Goal: Task Accomplishment & Management: Use online tool/utility

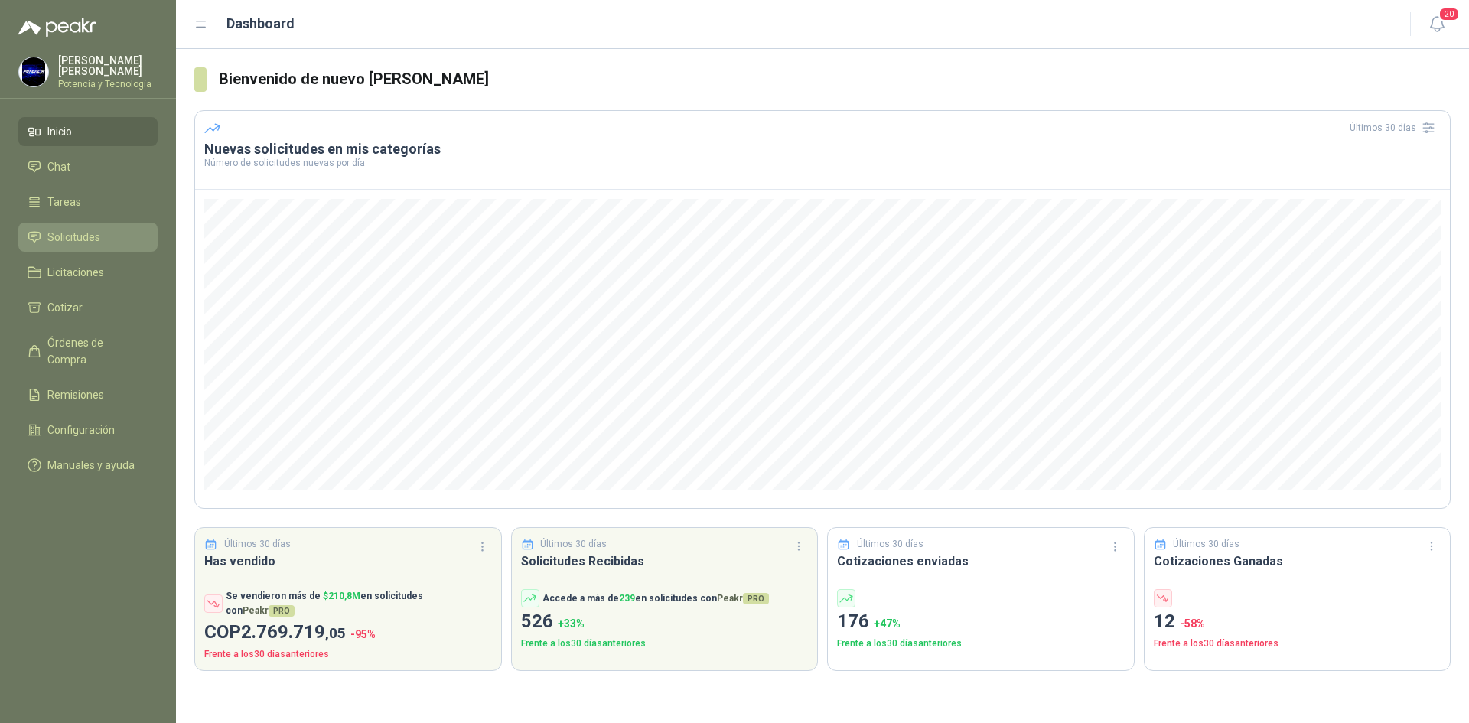
click at [80, 239] on span "Solicitudes" at bounding box center [73, 237] width 53 height 17
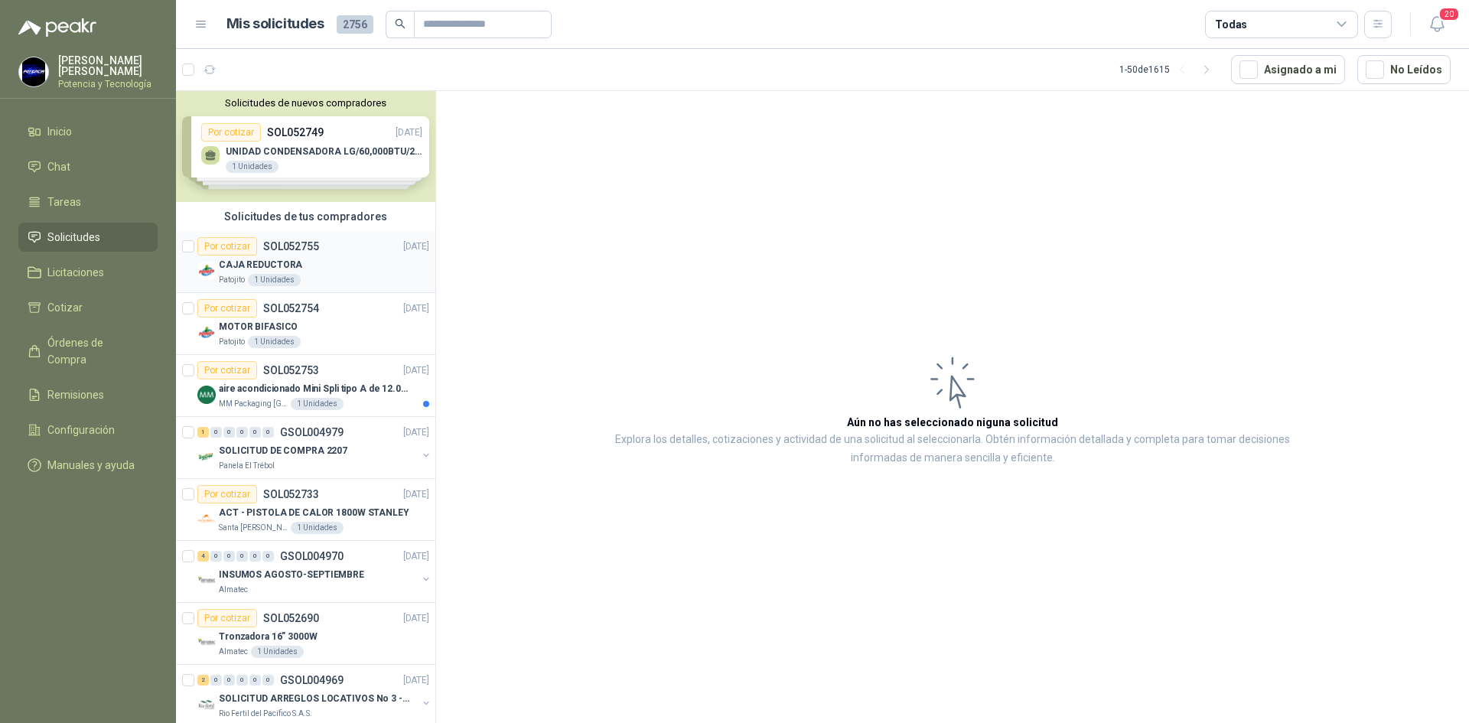
click at [323, 272] on div "CAJA REDUCTORA" at bounding box center [324, 265] width 210 height 18
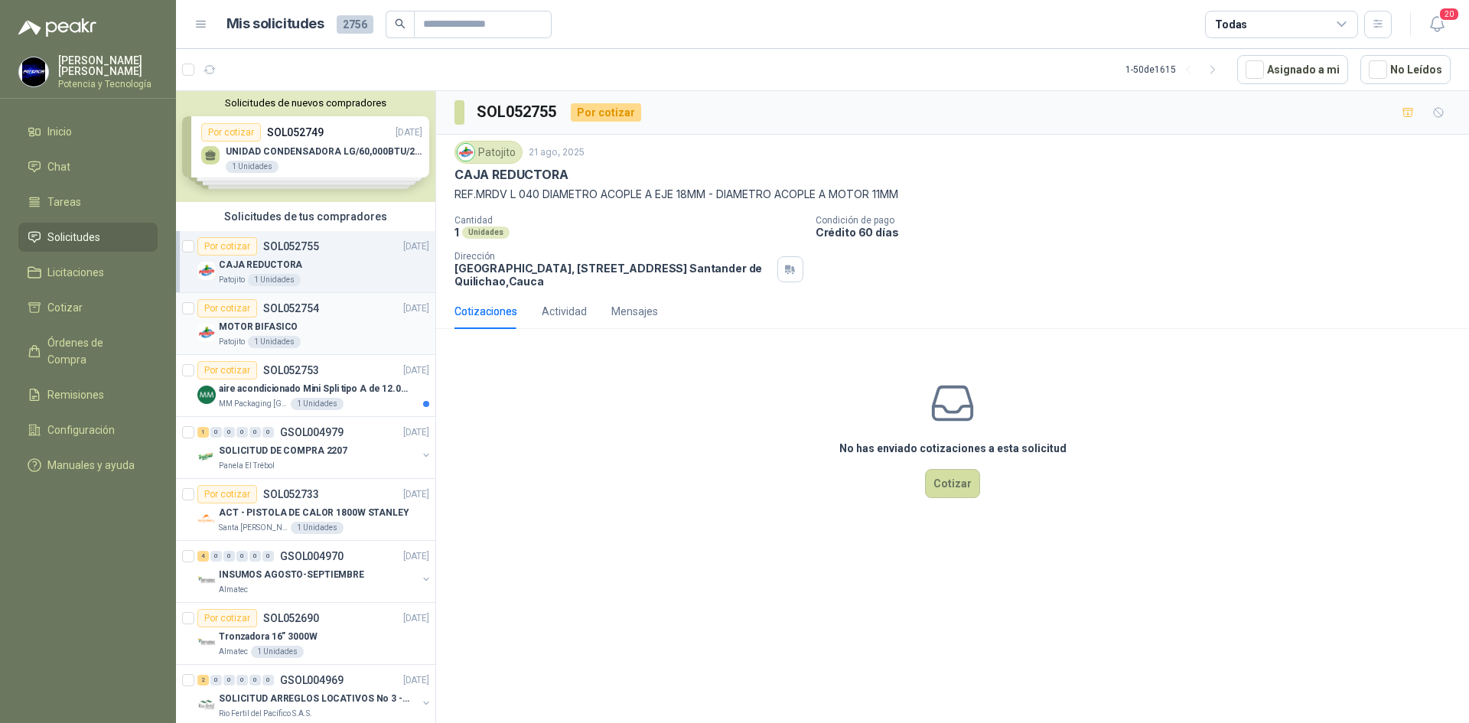
click at [319, 333] on div "MOTOR BIFASICO" at bounding box center [324, 326] width 210 height 18
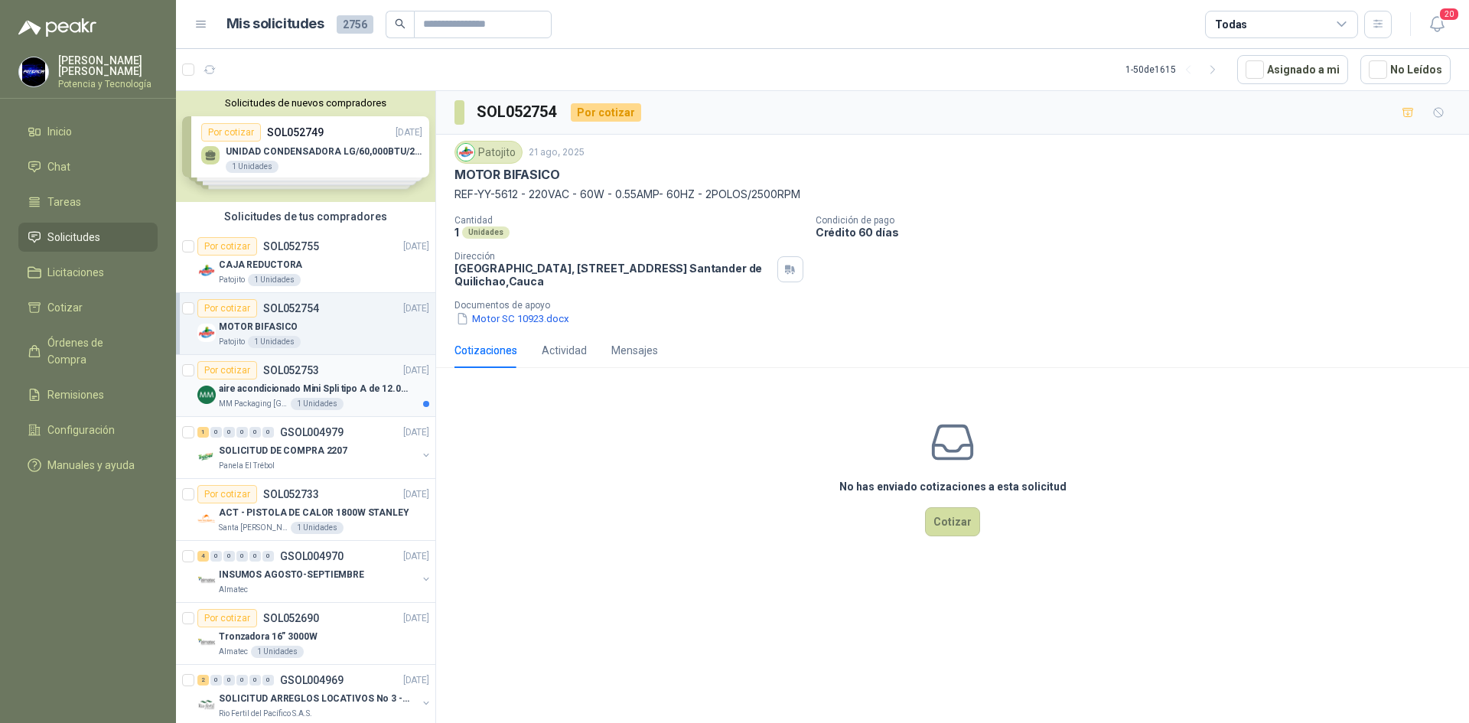
click at [262, 388] on p "aire acondicionado Mini Spli tipo A de 12.000 BTU." at bounding box center [314, 389] width 190 height 15
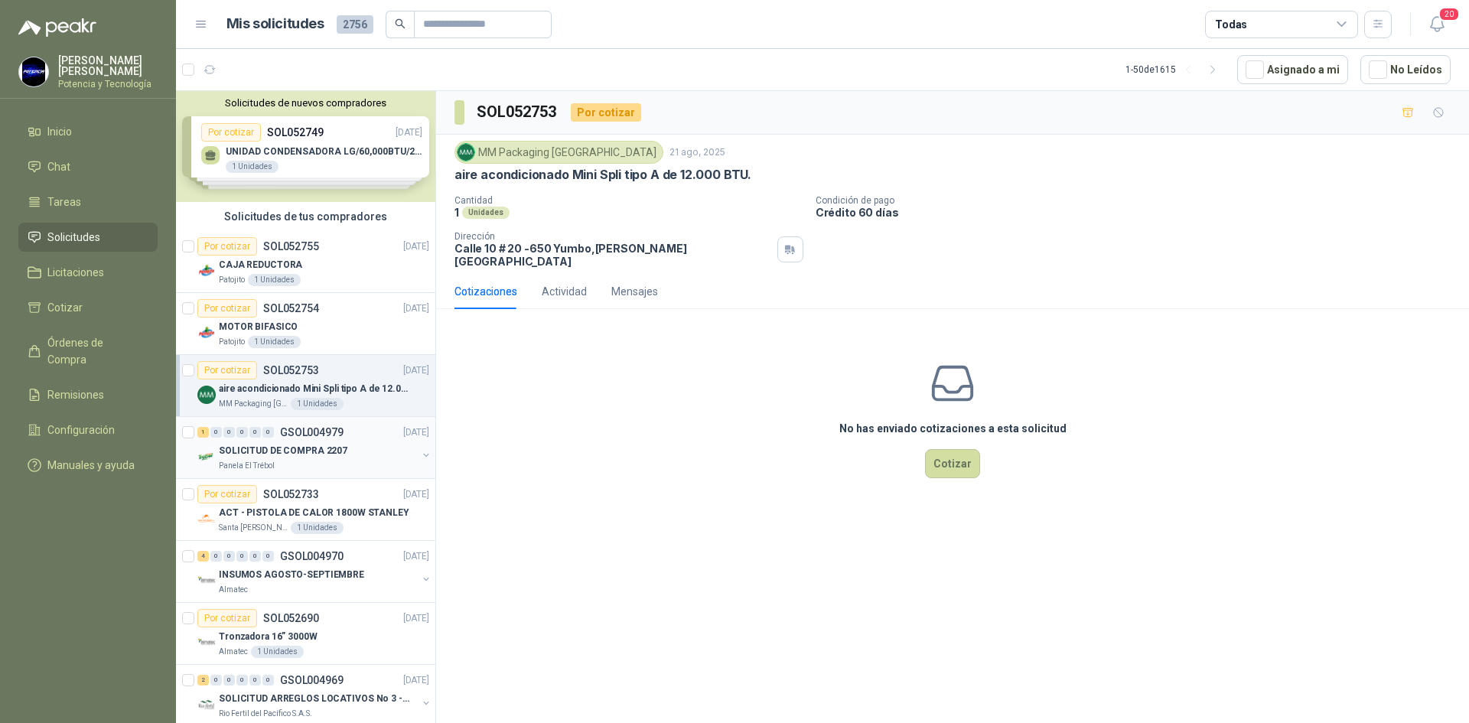
click at [280, 457] on p "SOLICITUD DE COMPRA 2207" at bounding box center [283, 451] width 129 height 15
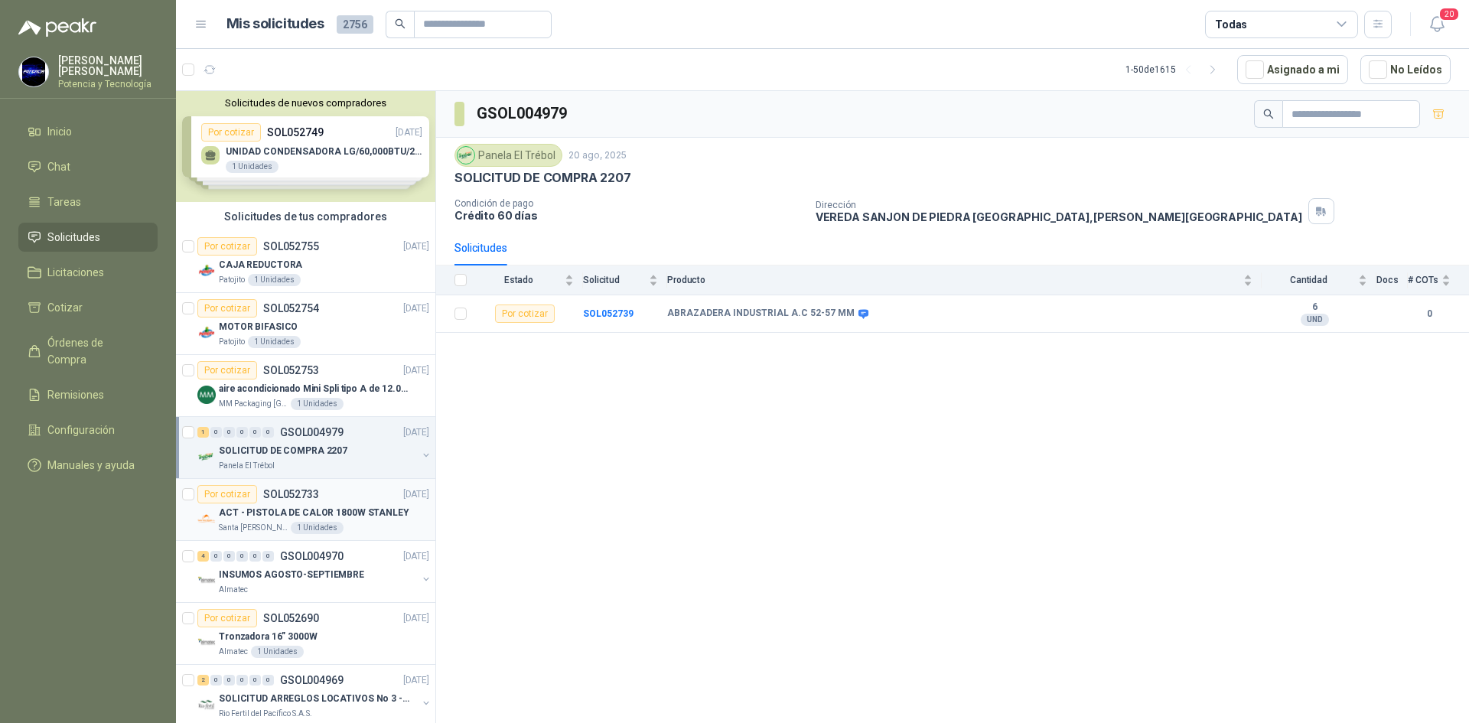
click at [256, 509] on p "ACT - PISTOLA DE CALOR 1800W STANLEY" at bounding box center [314, 513] width 190 height 15
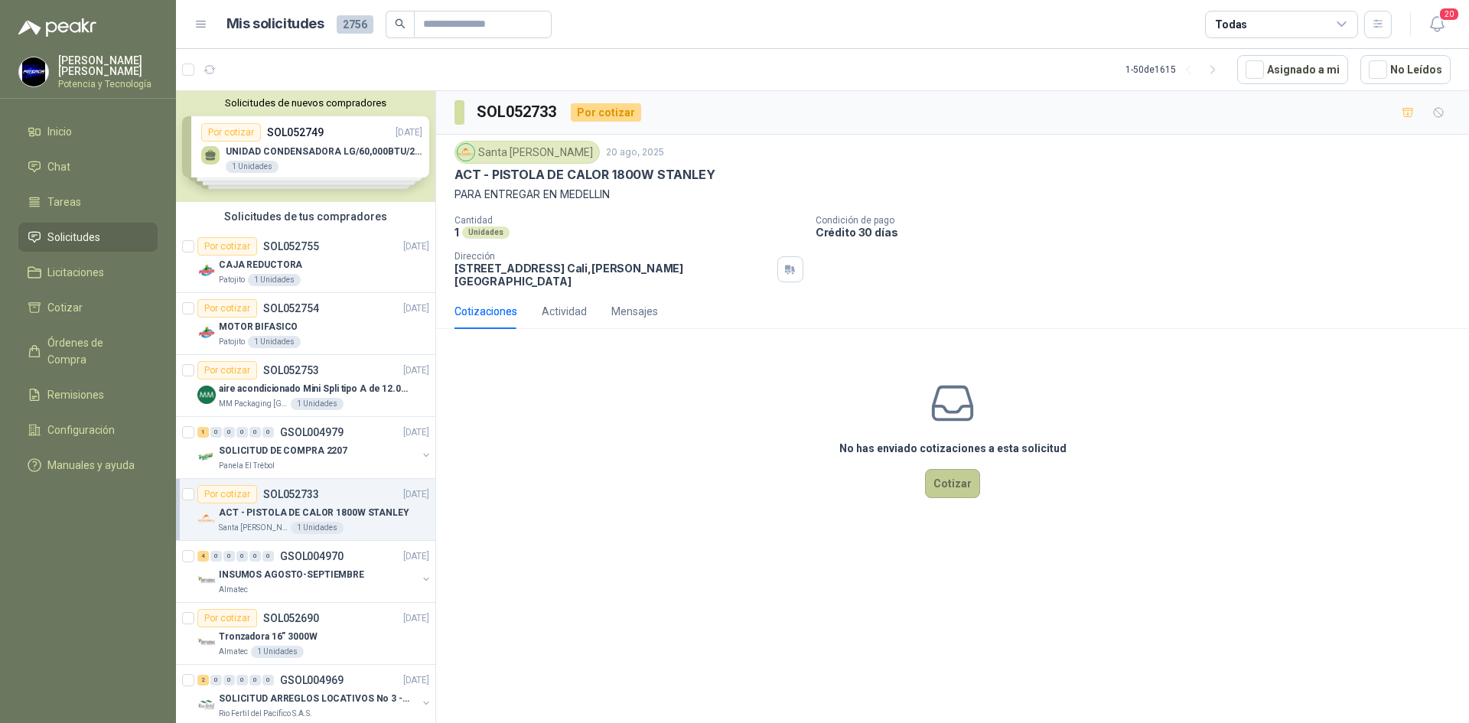
click at [946, 472] on button "Cotizar" at bounding box center [952, 483] width 55 height 29
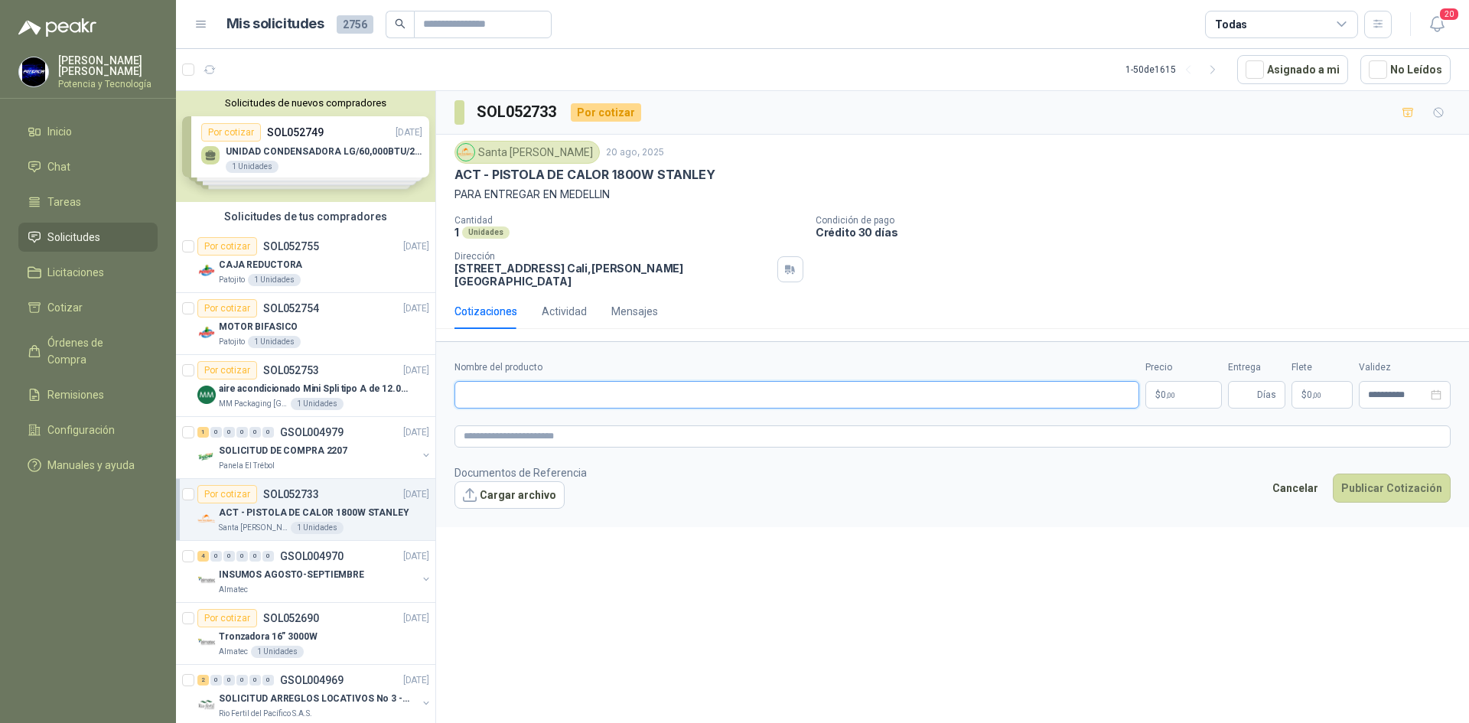
paste input "**********"
click at [641, 391] on input "**********" at bounding box center [796, 395] width 685 height 28
type input "**********"
click at [1157, 387] on p "$ 0 ,00" at bounding box center [1183, 395] width 77 height 28
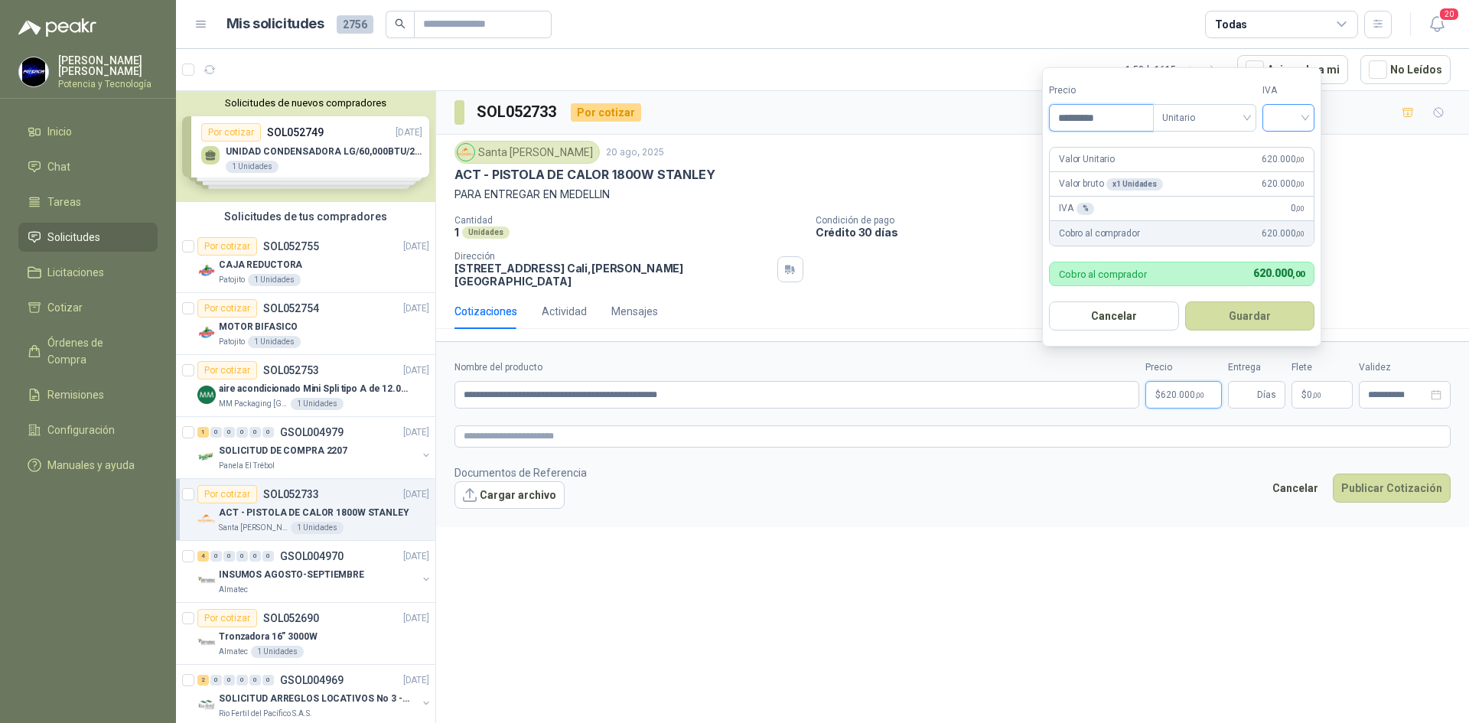
click at [1271, 131] on div at bounding box center [1288, 118] width 52 height 28
type input "*********"
click at [1304, 154] on div "19%" at bounding box center [1292, 149] width 28 height 17
drag, startPoint x: 1238, startPoint y: 387, endPoint x: 1247, endPoint y: 392, distance: 10.3
click at [1238, 387] on input "Entrega" at bounding box center [1245, 395] width 17 height 26
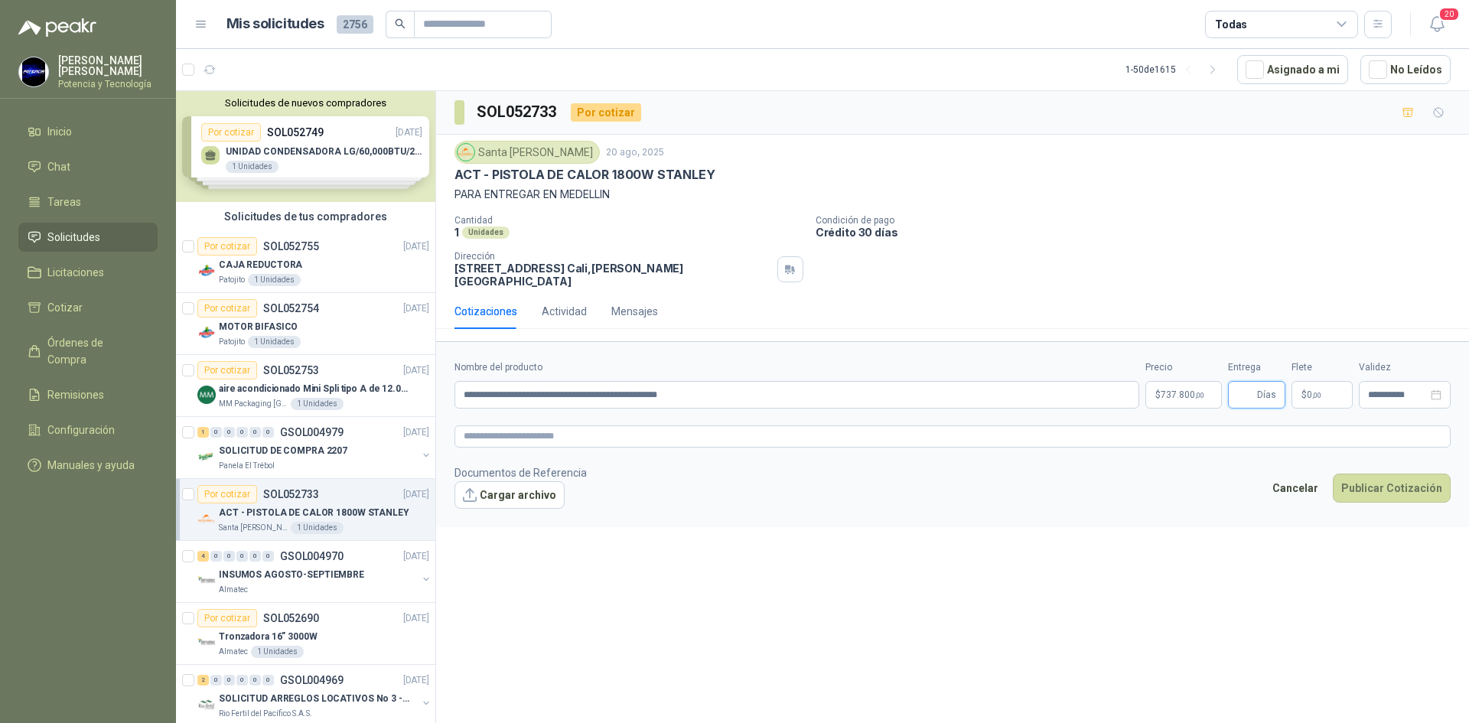
type input "*"
click at [1304, 390] on span "$" at bounding box center [1303, 394] width 5 height 9
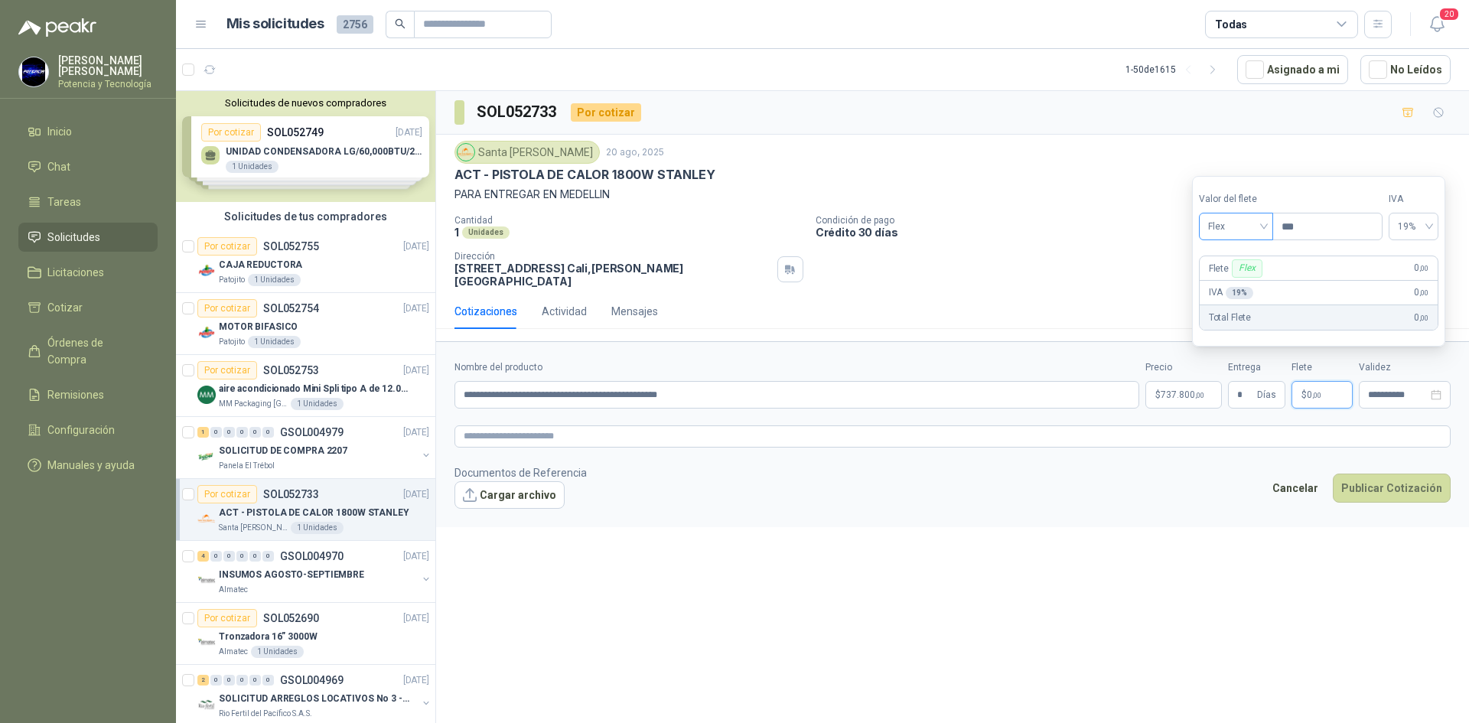
click at [1219, 226] on span "Flex" at bounding box center [1236, 226] width 56 height 23
click at [1250, 280] on div "Incluido" at bounding box center [1237, 283] width 53 height 17
click at [1420, 390] on input "**********" at bounding box center [1398, 395] width 60 height 10
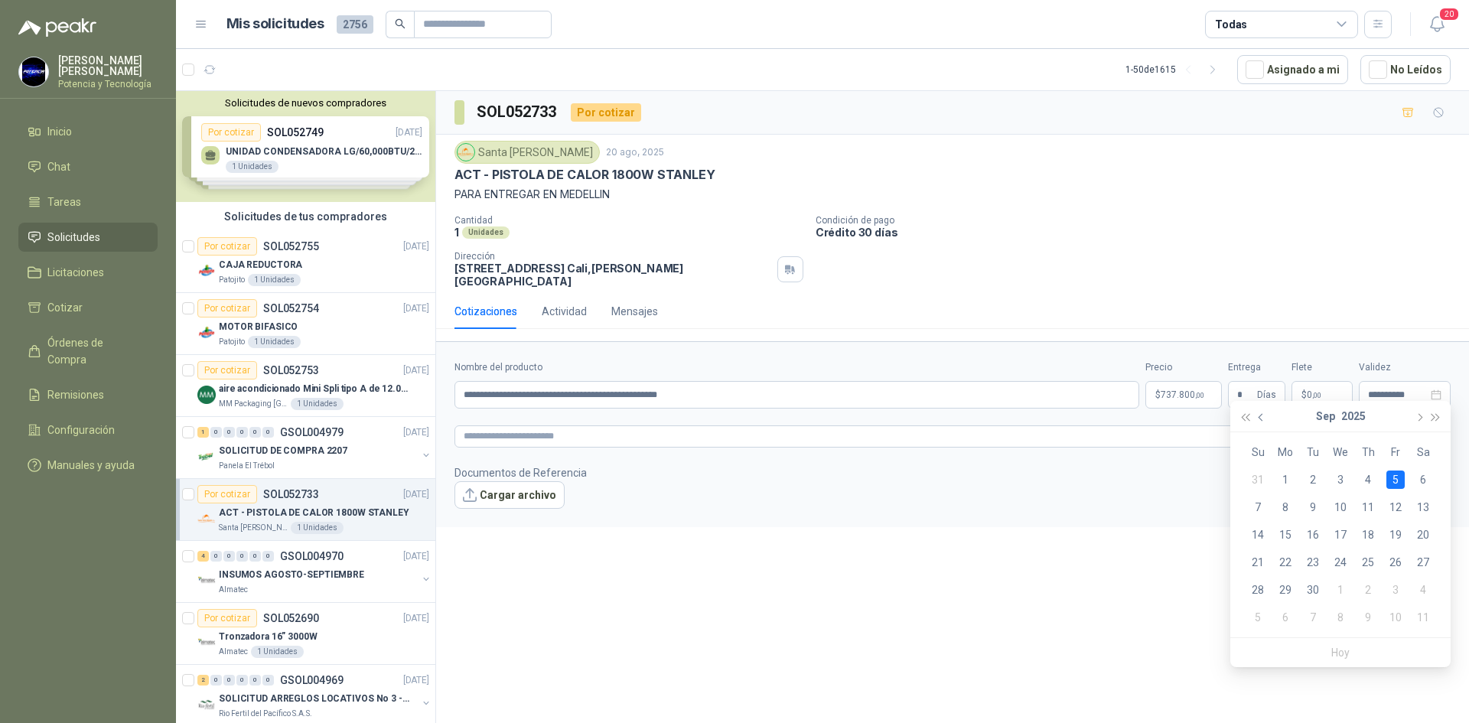
click at [1264, 422] on button "button" at bounding box center [1261, 416] width 17 height 31
click at [1369, 591] on div "28" at bounding box center [1368, 590] width 18 height 18
type input "**********"
click at [1193, 390] on span "737.800 ,00" at bounding box center [1183, 394] width 44 height 9
click at [1392, 474] on button "Publicar Cotización" at bounding box center [1392, 488] width 118 height 29
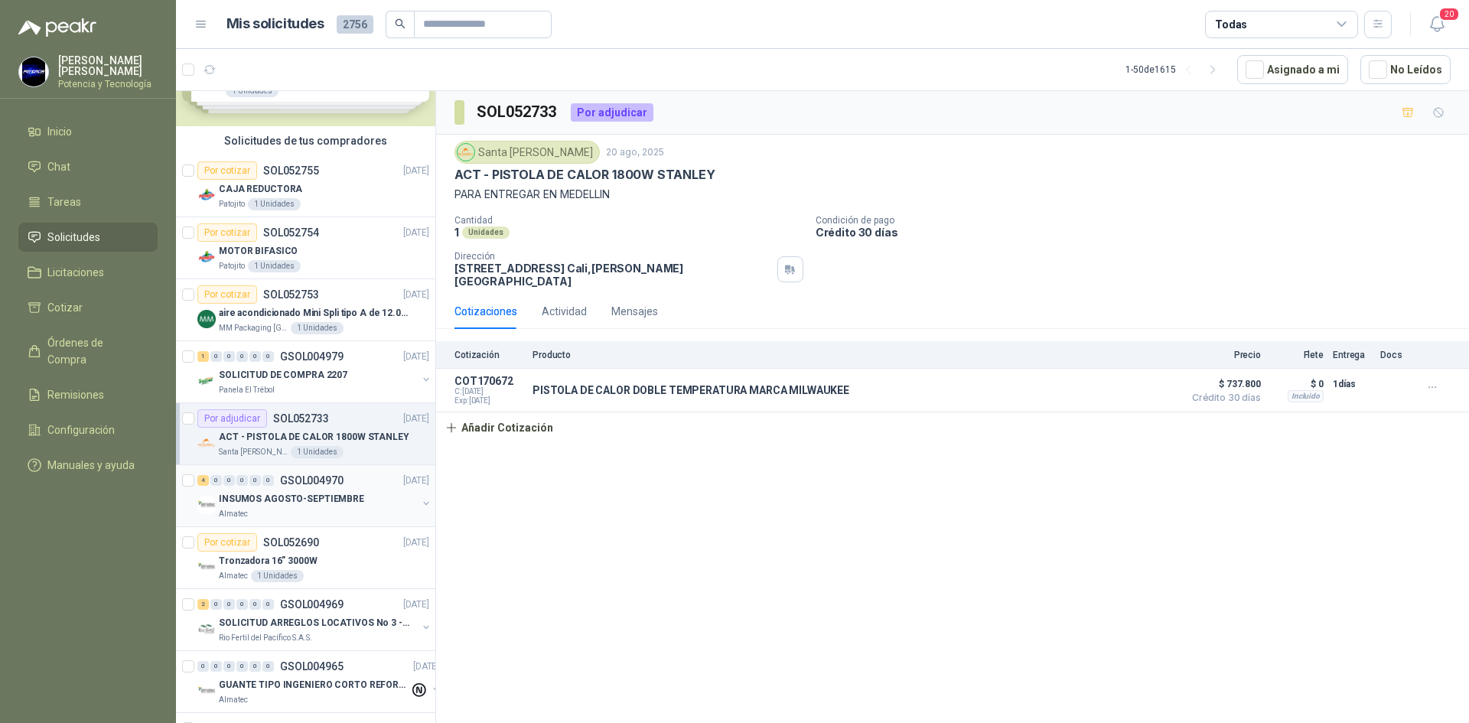
scroll to position [77, 0]
click at [306, 515] on div "Almatec" at bounding box center [318, 513] width 198 height 12
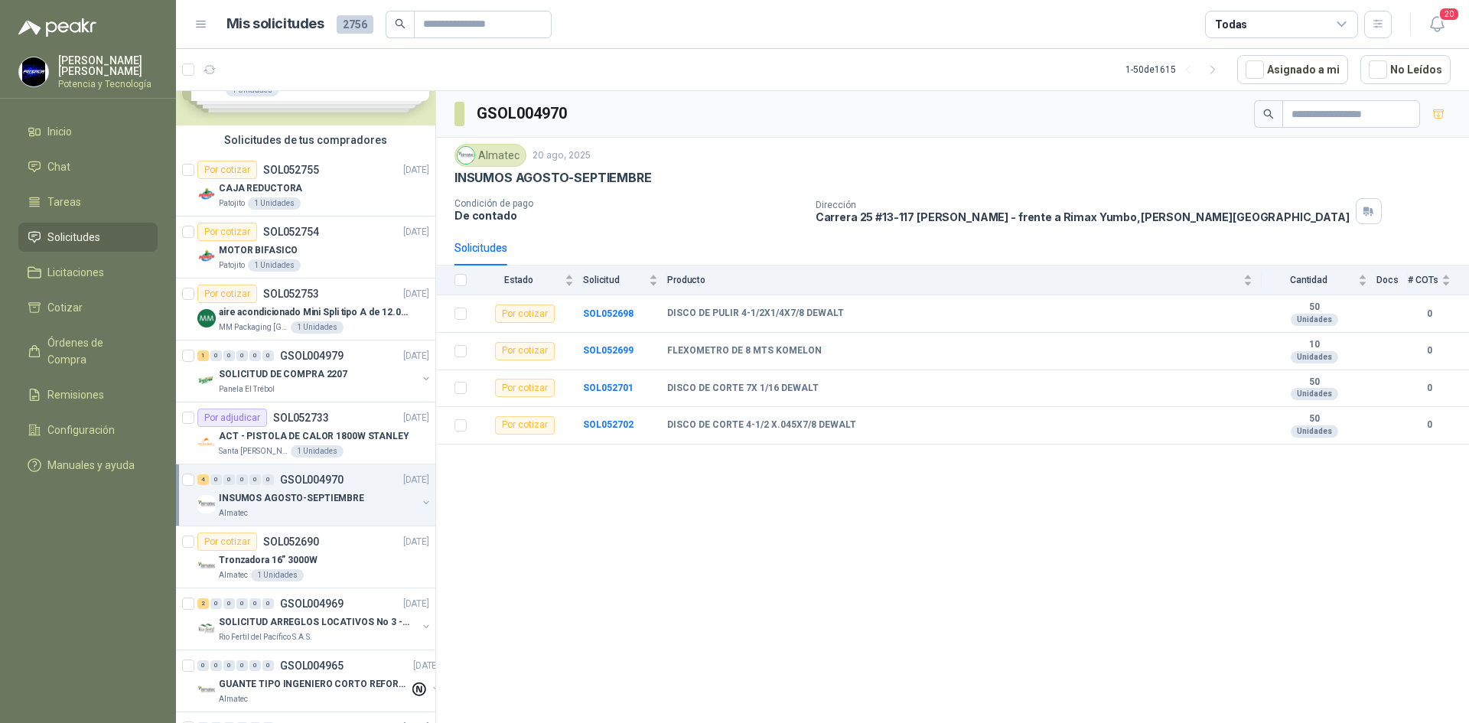
scroll to position [153, 0]
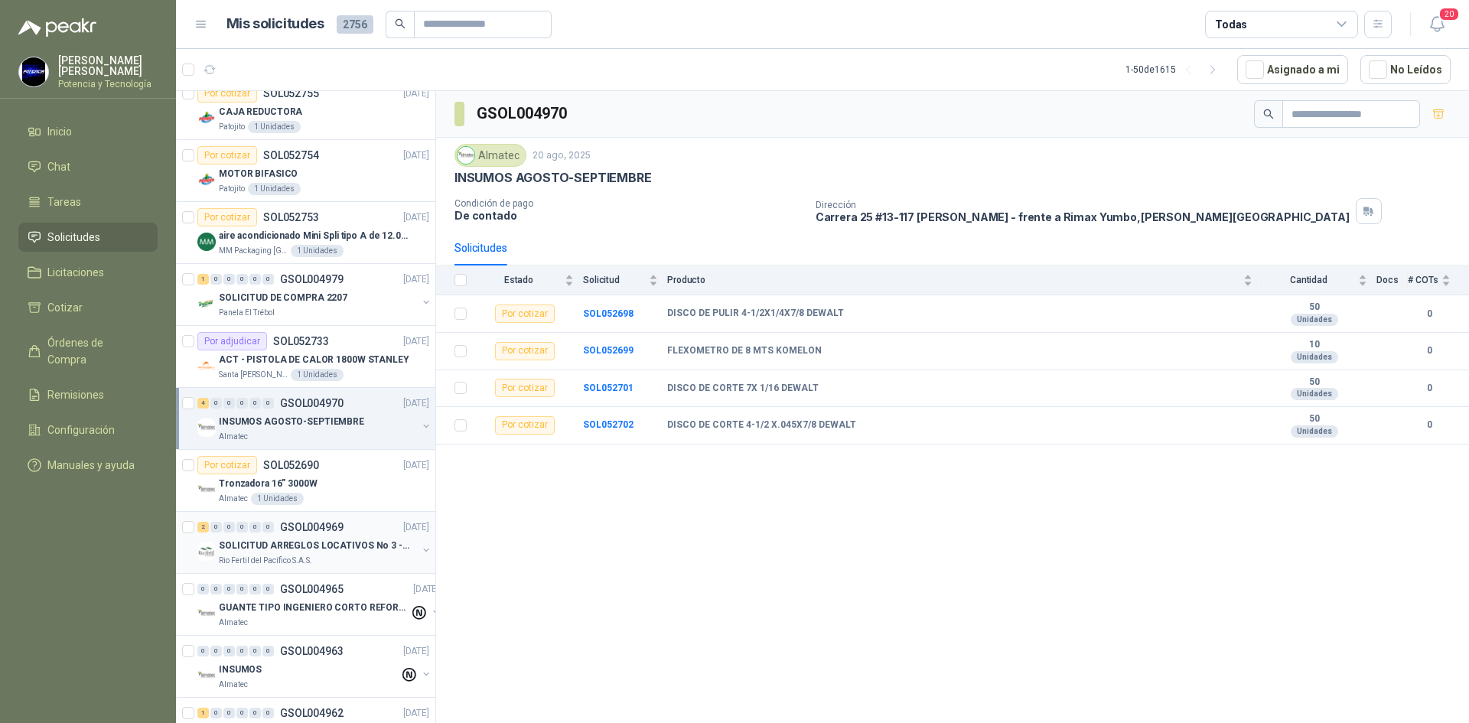
click at [318, 537] on div "SOLICITUD ARREGLOS LOCATIVOS No 3 - PICHINDE" at bounding box center [318, 545] width 198 height 18
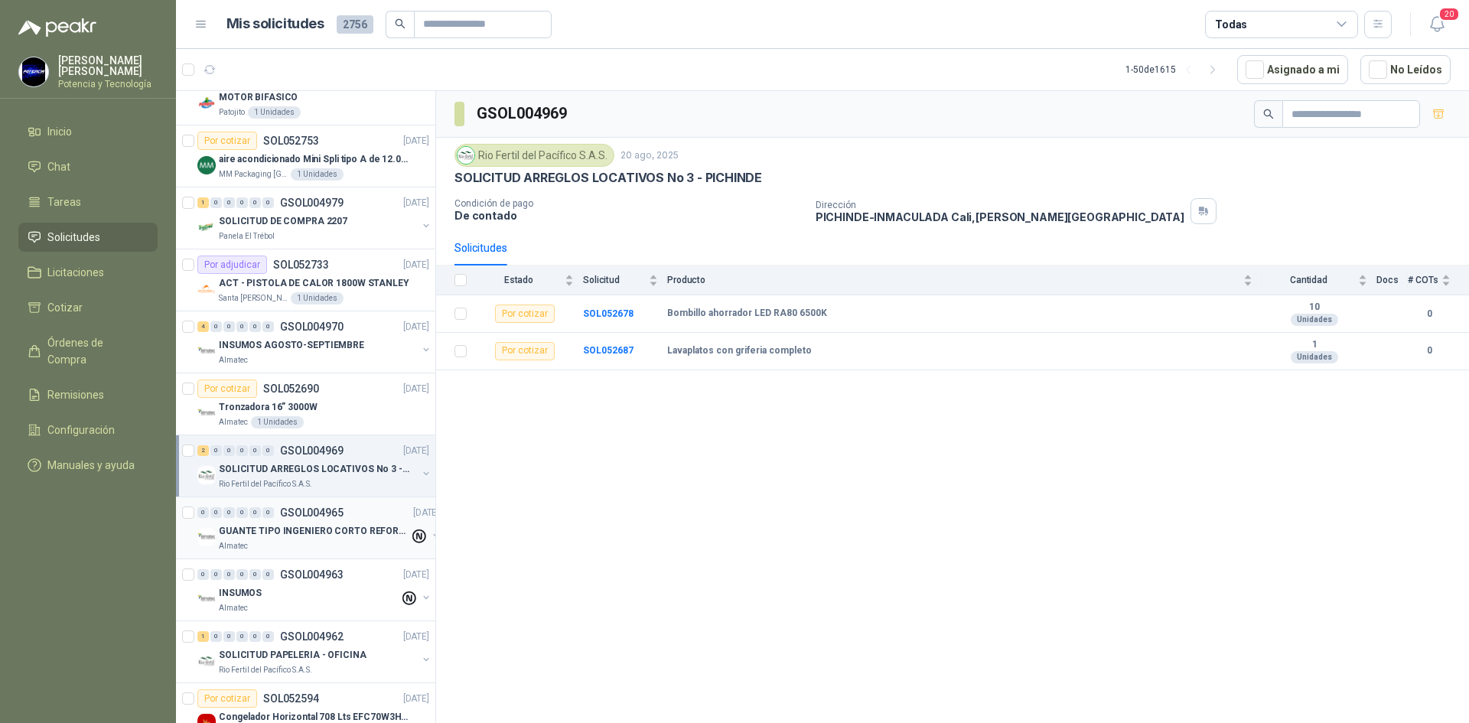
click at [318, 538] on p "GUANTE TIPO INGENIERO CORTO REFORZADO" at bounding box center [314, 531] width 190 height 15
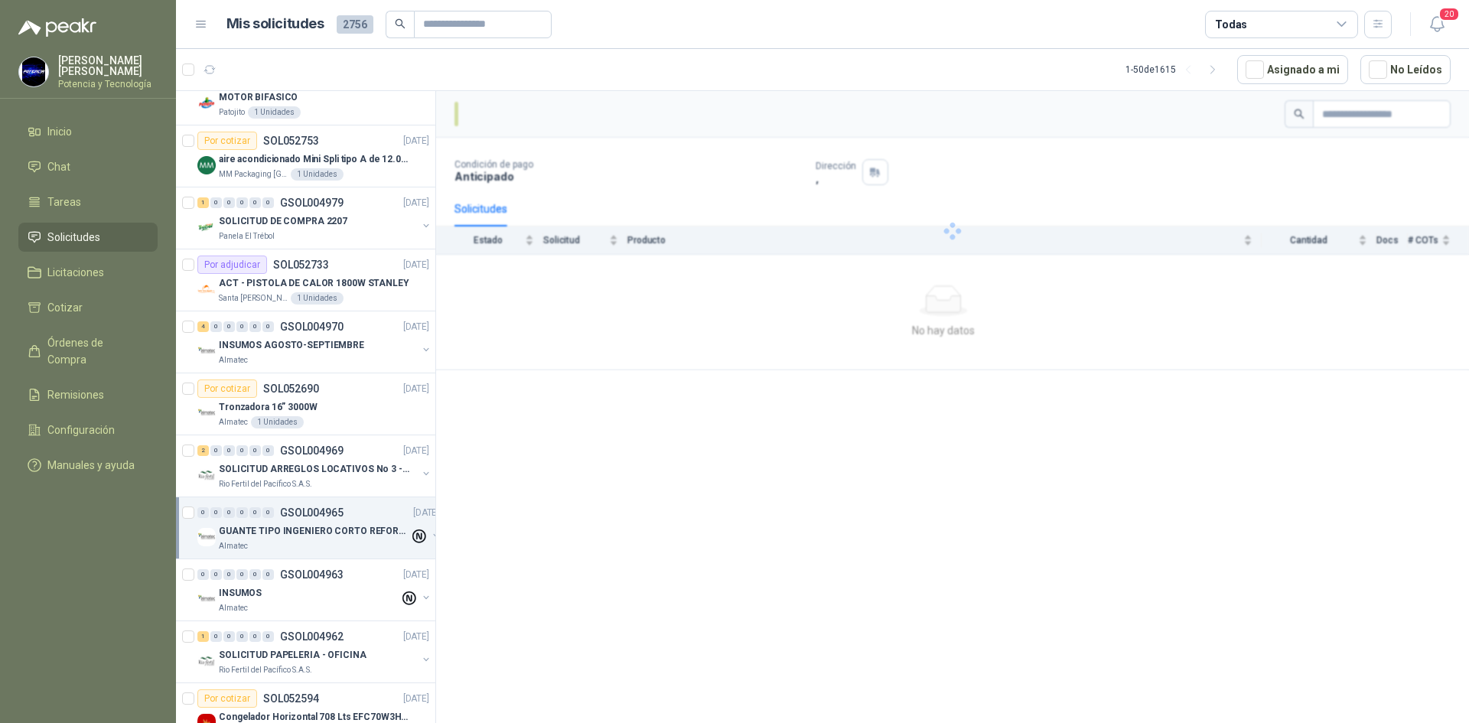
scroll to position [306, 0]
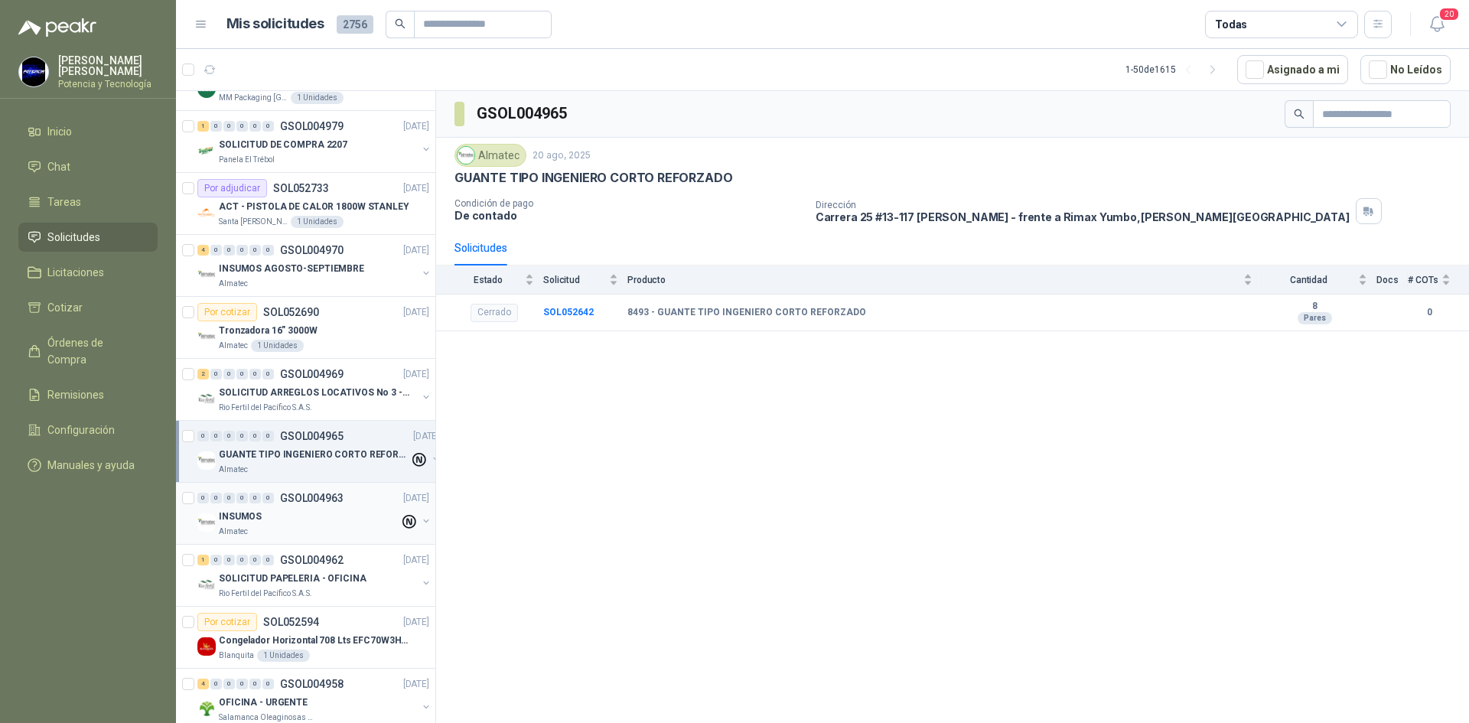
click at [298, 526] on div "Almatec" at bounding box center [309, 532] width 181 height 12
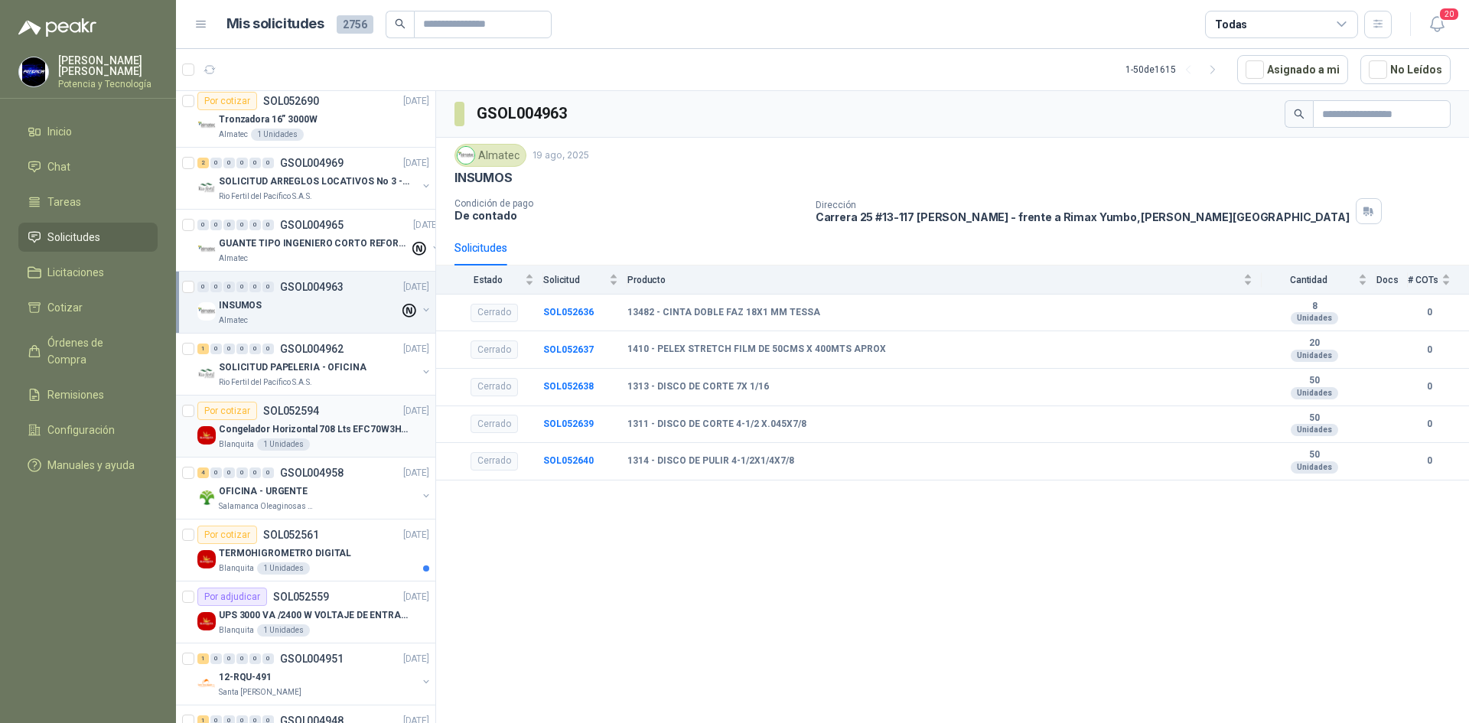
scroll to position [536, 0]
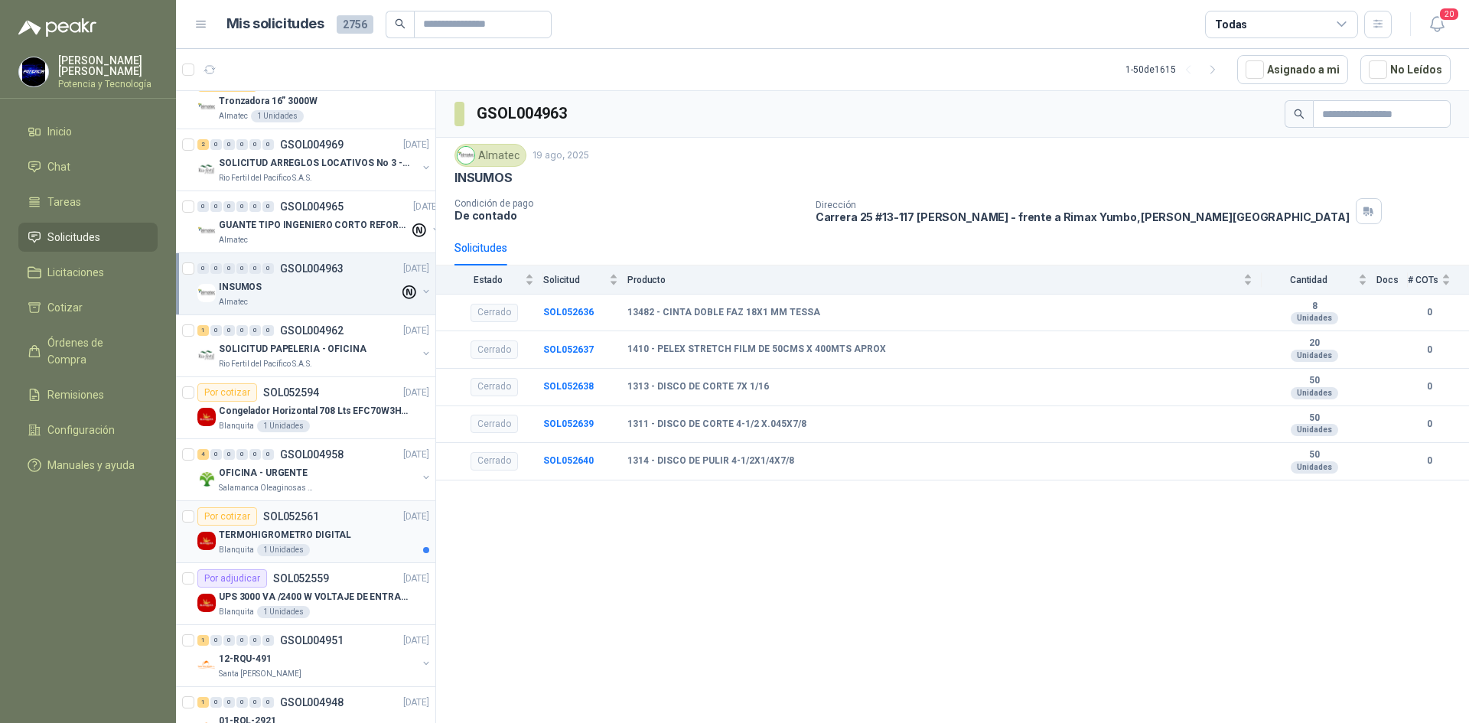
click at [309, 534] on p "TERMOHIGROMETRO DIGITAL" at bounding box center [285, 535] width 132 height 15
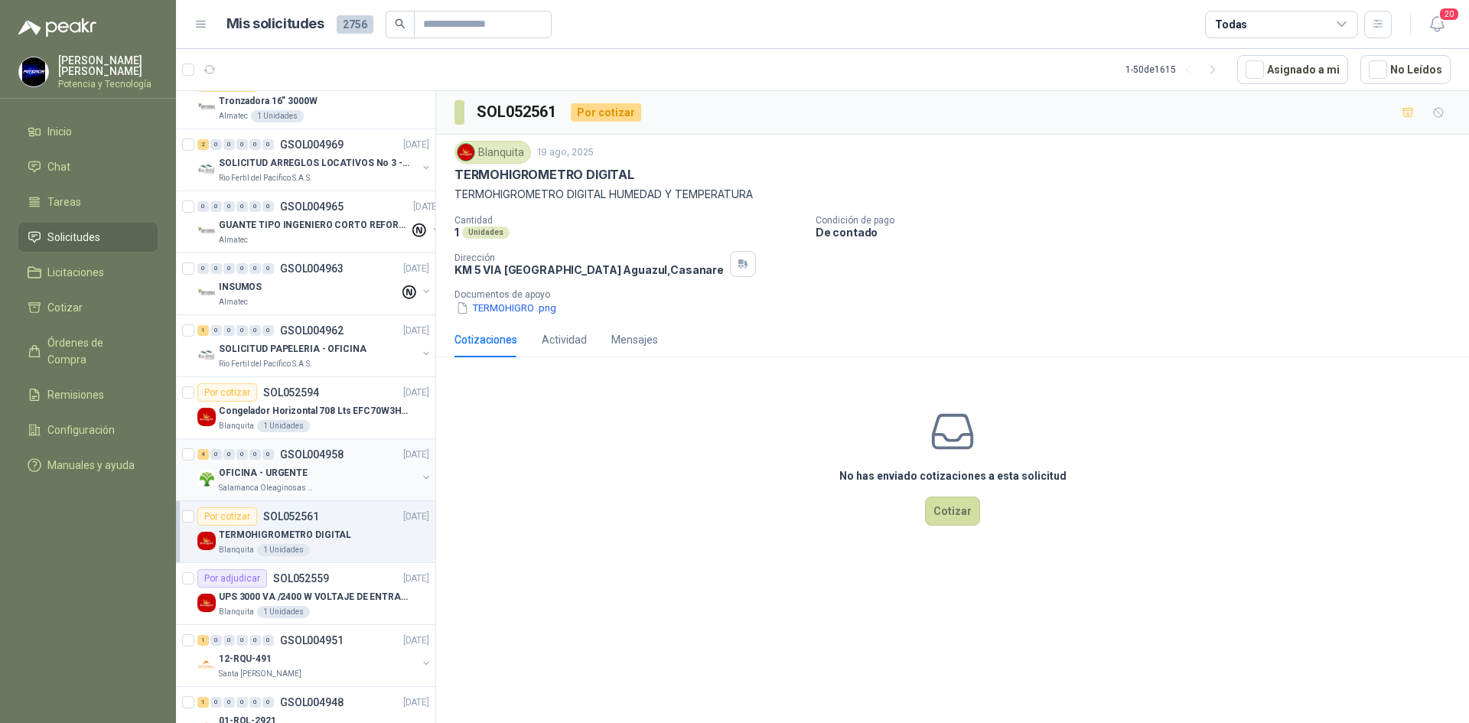
click at [315, 477] on div "OFICINA - URGENTE" at bounding box center [318, 473] width 198 height 18
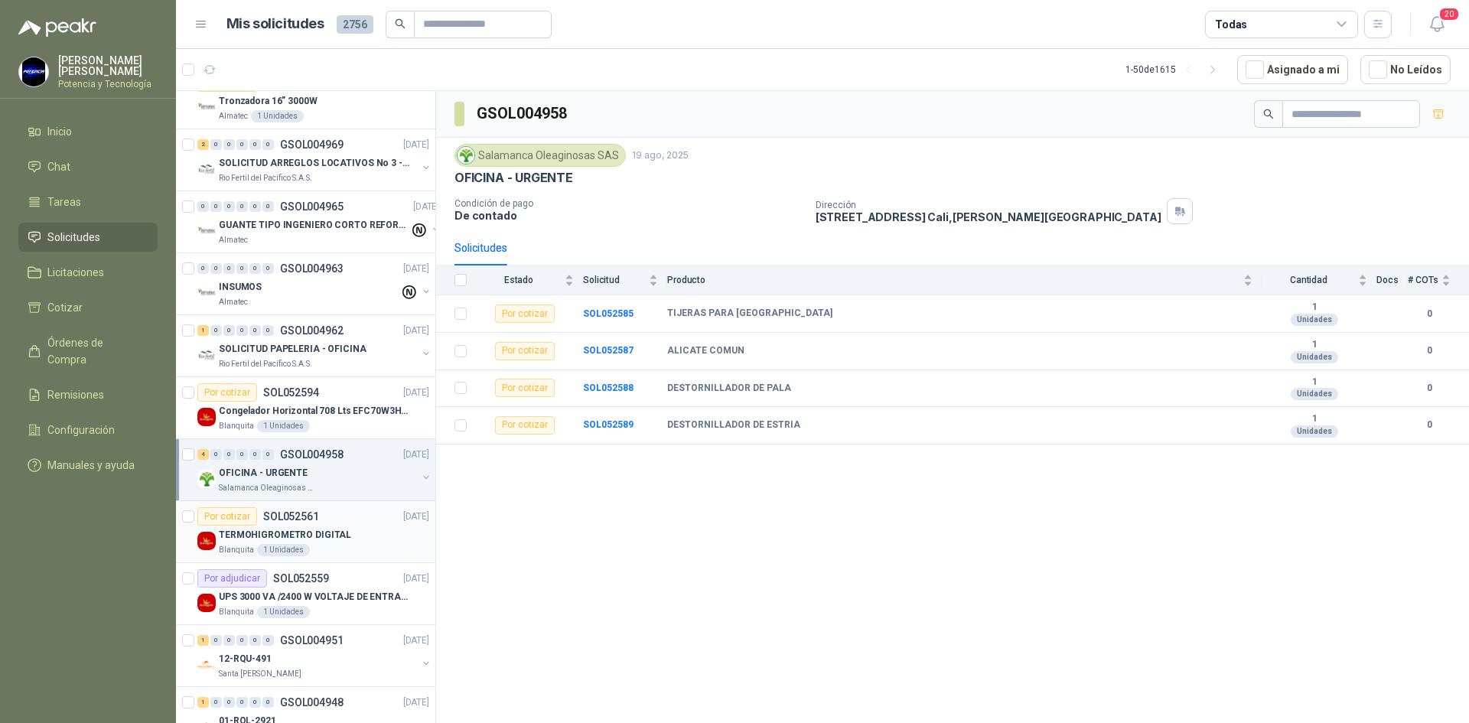
click at [306, 537] on p "TERMOHIGROMETRO DIGITAL" at bounding box center [285, 535] width 132 height 15
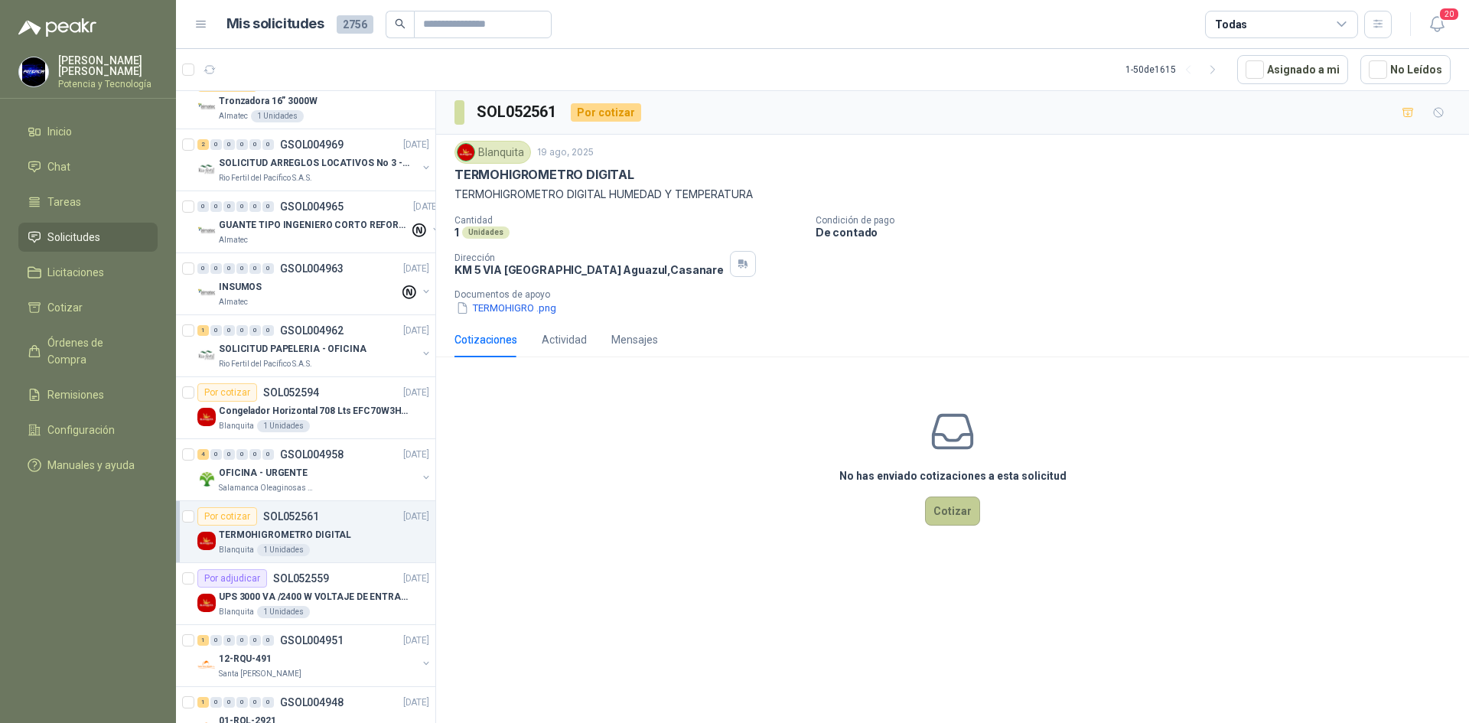
click at [940, 515] on button "Cotizar" at bounding box center [952, 510] width 55 height 29
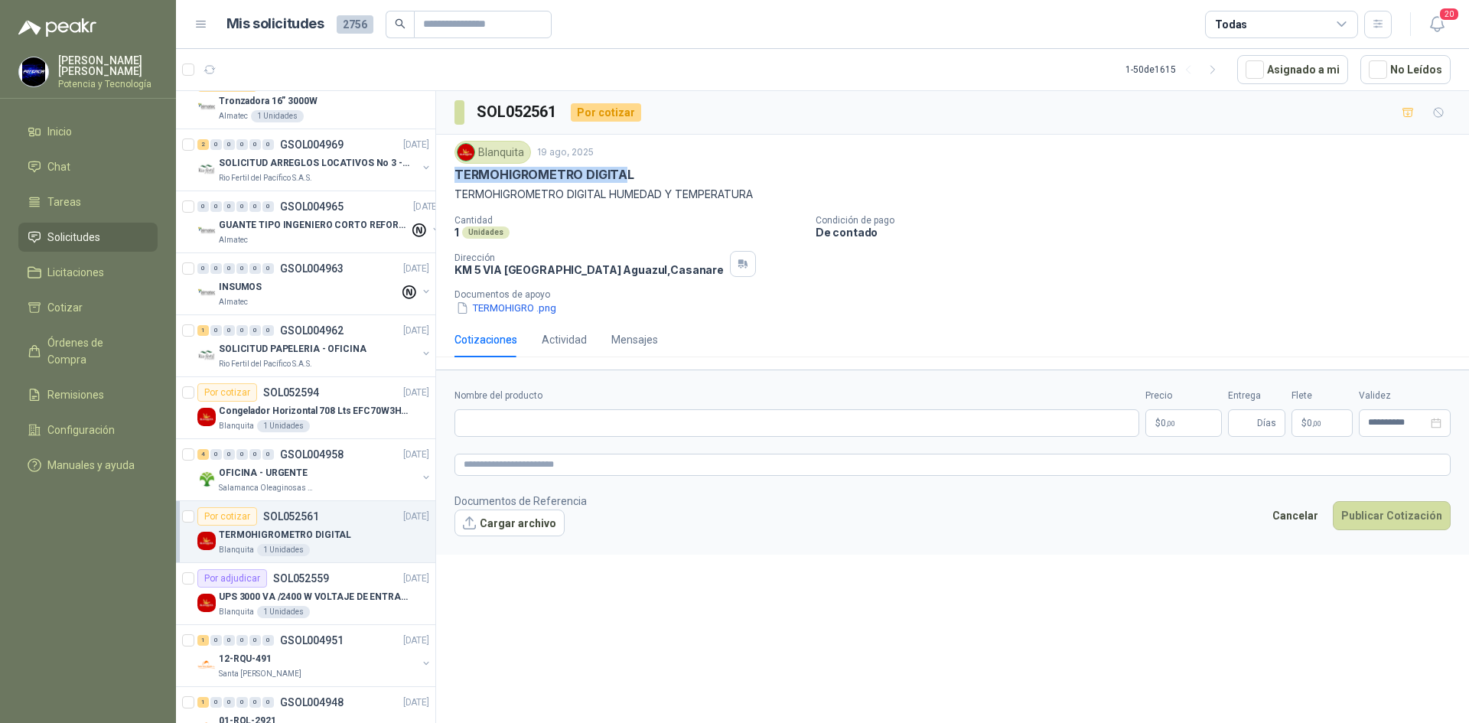
drag, startPoint x: 456, startPoint y: 167, endPoint x: 618, endPoint y: 174, distance: 162.4
click at [626, 170] on p "TERMOHIGROMETRO DIGITAL" at bounding box center [544, 175] width 180 height 16
copy p "TERMOHIGROMETRO DIGITA"
drag, startPoint x: 451, startPoint y: 196, endPoint x: 760, endPoint y: 194, distance: 309.1
click at [760, 194] on div "Blanquita [DATE] TERMOHIGROMETRO DIGITAL TERMOHIGROMETRO DIGITAL HUMEDAD Y TEMP…" at bounding box center [952, 228] width 1033 height 187
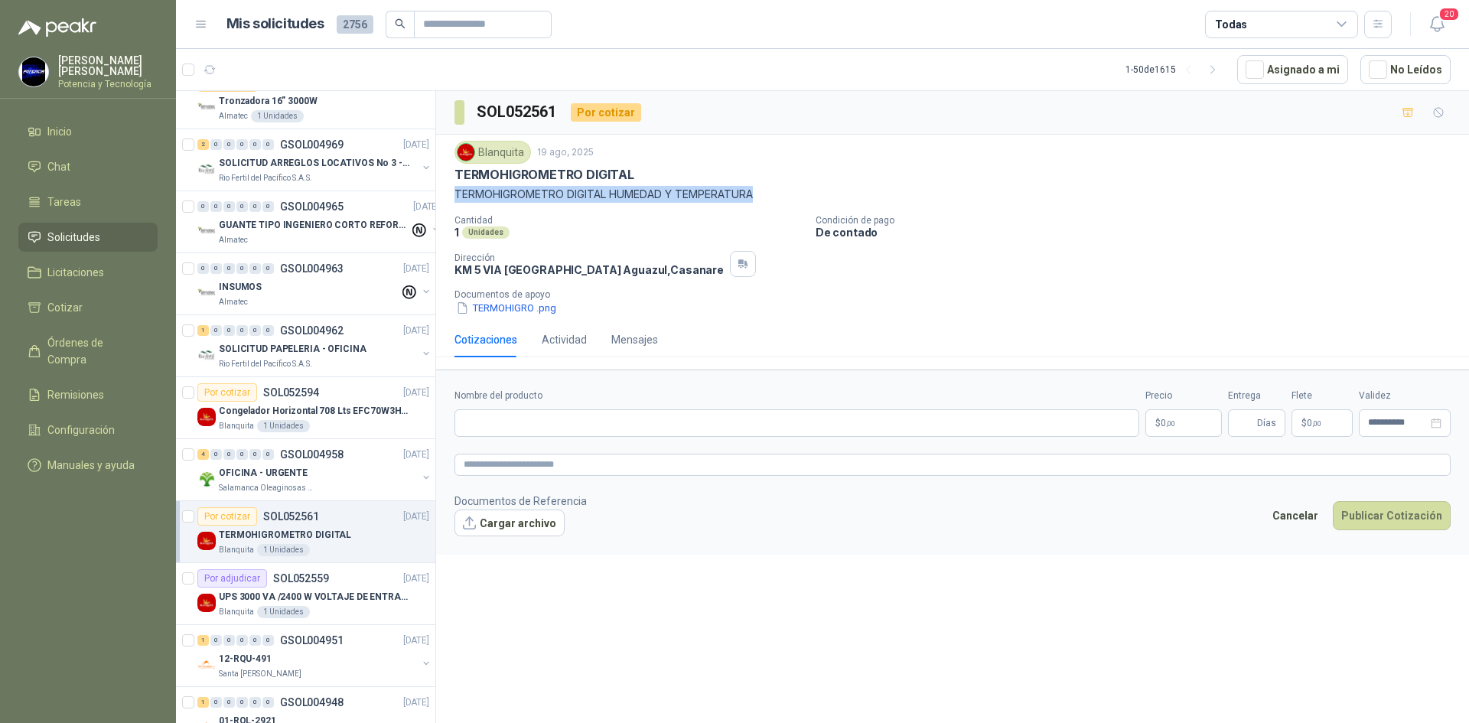
copy p "TERMOHIGROMETRO DIGITAL HUMEDAD Y TEMPERATURA"
paste input "**********"
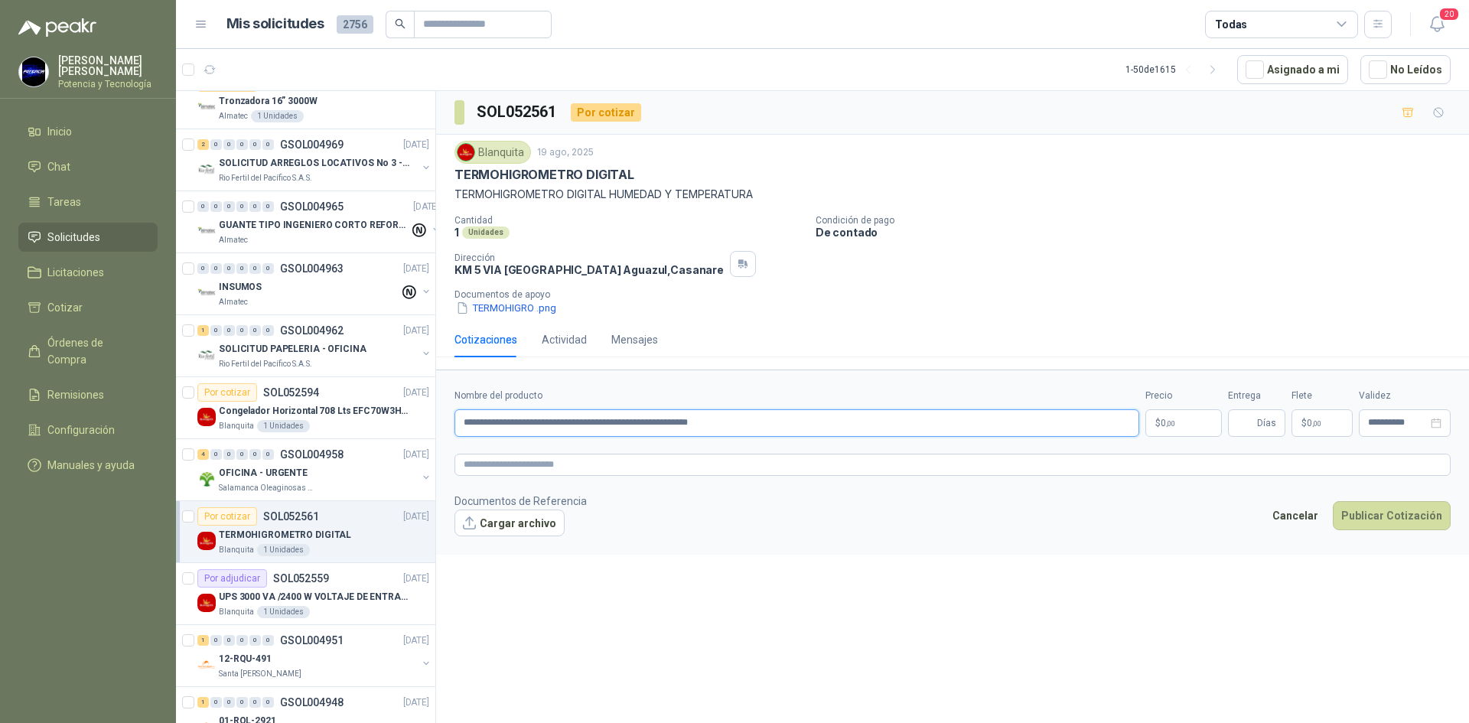
type input "**********"
click at [1162, 427] on span "0 ,00" at bounding box center [1168, 422] width 15 height 9
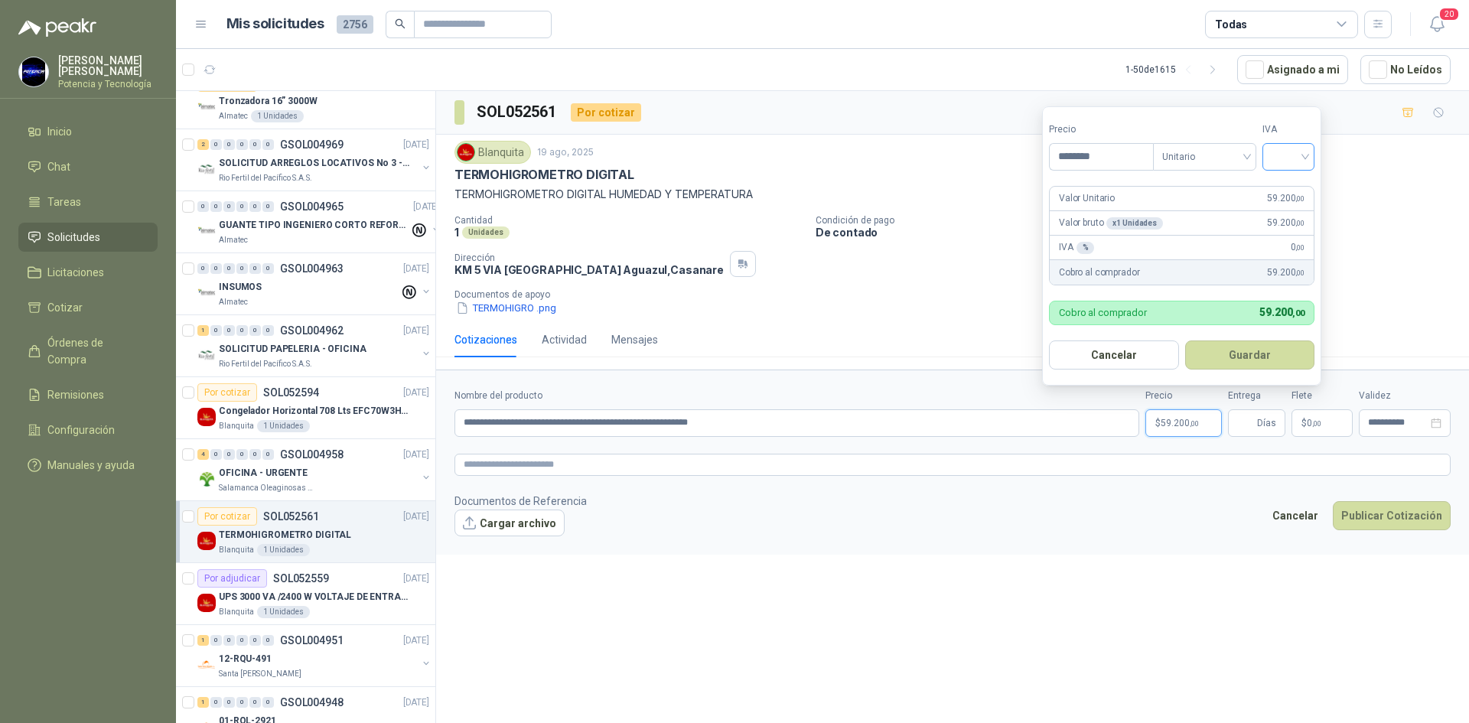
type input "********"
click at [1291, 160] on input "search" at bounding box center [1288, 155] width 34 height 23
click at [1302, 187] on div "19%" at bounding box center [1292, 188] width 28 height 17
click at [1258, 421] on span "Días" at bounding box center [1266, 423] width 19 height 26
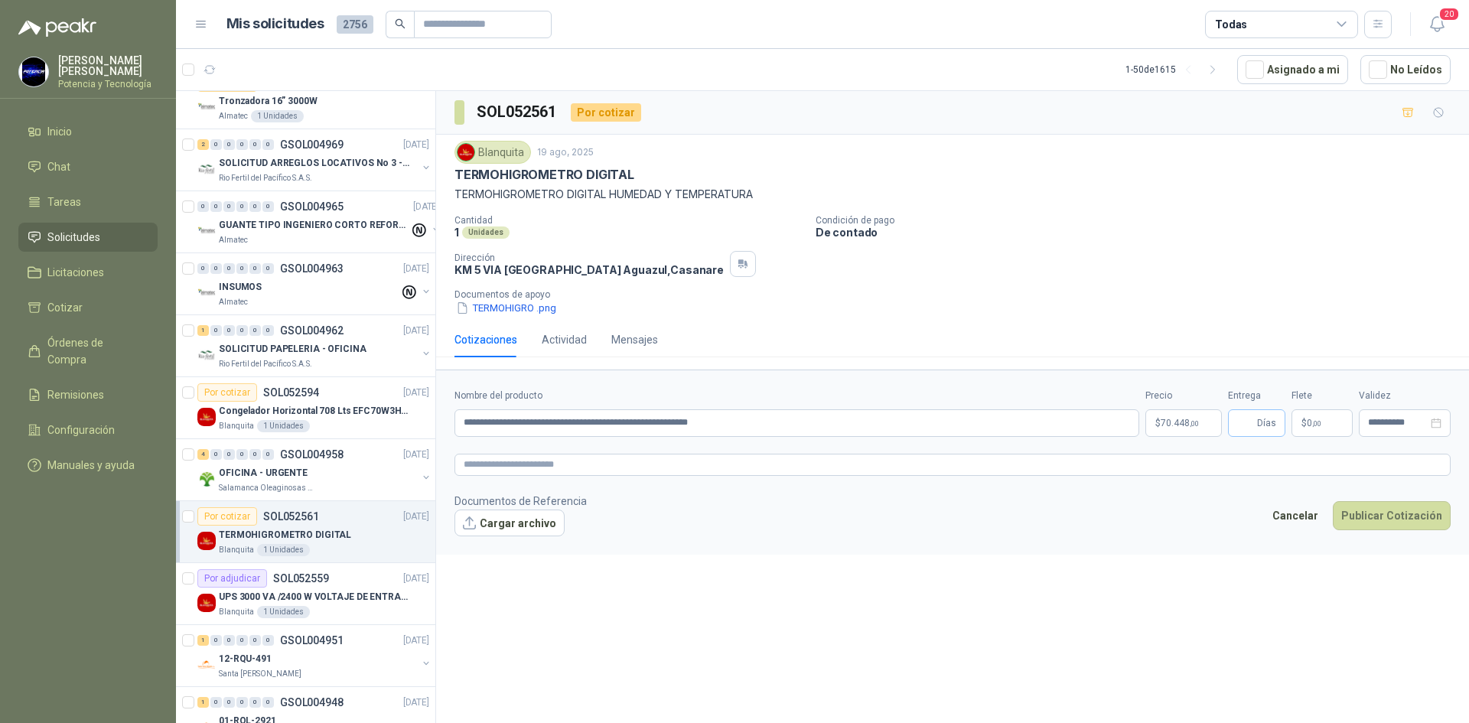
click at [1258, 422] on span "Días" at bounding box center [1266, 423] width 19 height 26
type input "*"
click at [1307, 386] on form "**********" at bounding box center [952, 461] width 1033 height 185
click at [1318, 425] on span ",00" at bounding box center [1316, 423] width 9 height 8
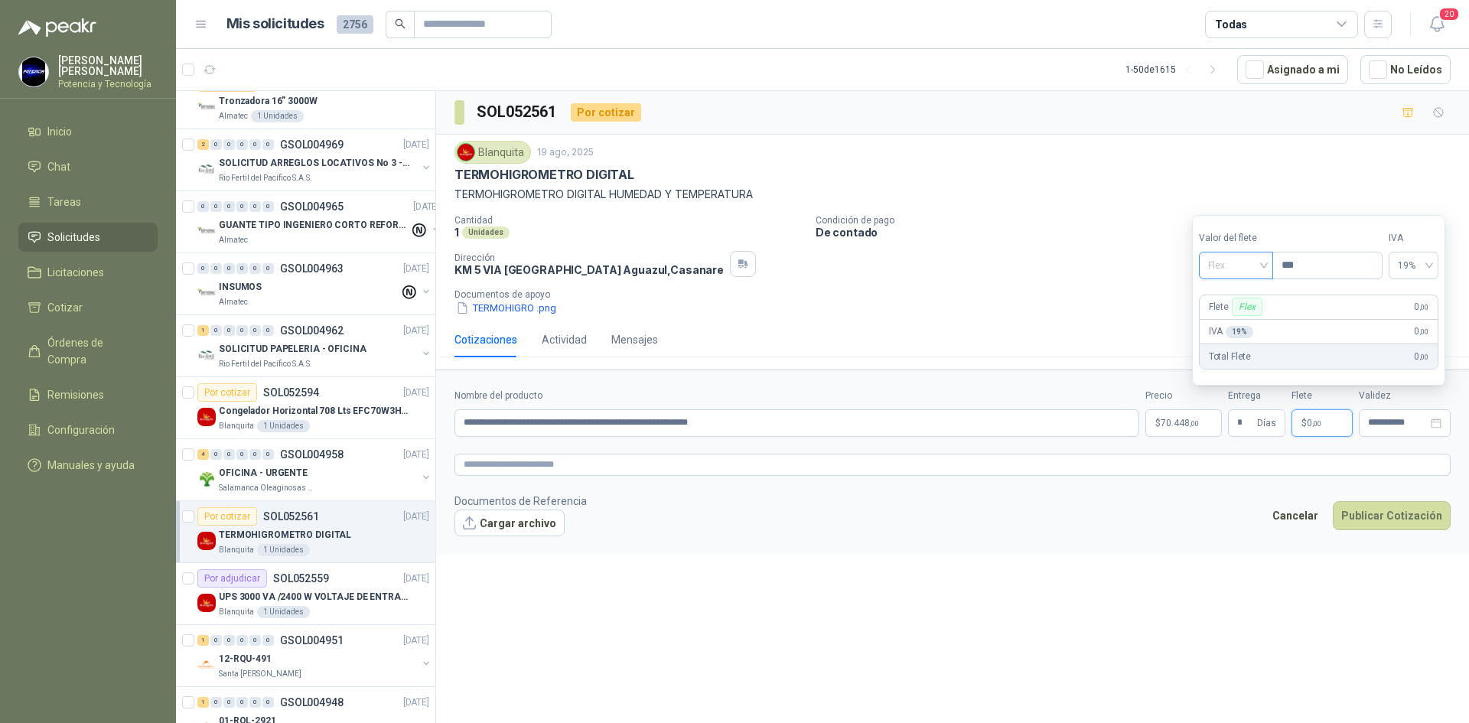
click at [1219, 268] on span "Flex" at bounding box center [1236, 265] width 56 height 23
click at [1231, 323] on div "Incluido" at bounding box center [1237, 322] width 53 height 17
click at [1376, 422] on input "**********" at bounding box center [1398, 423] width 60 height 10
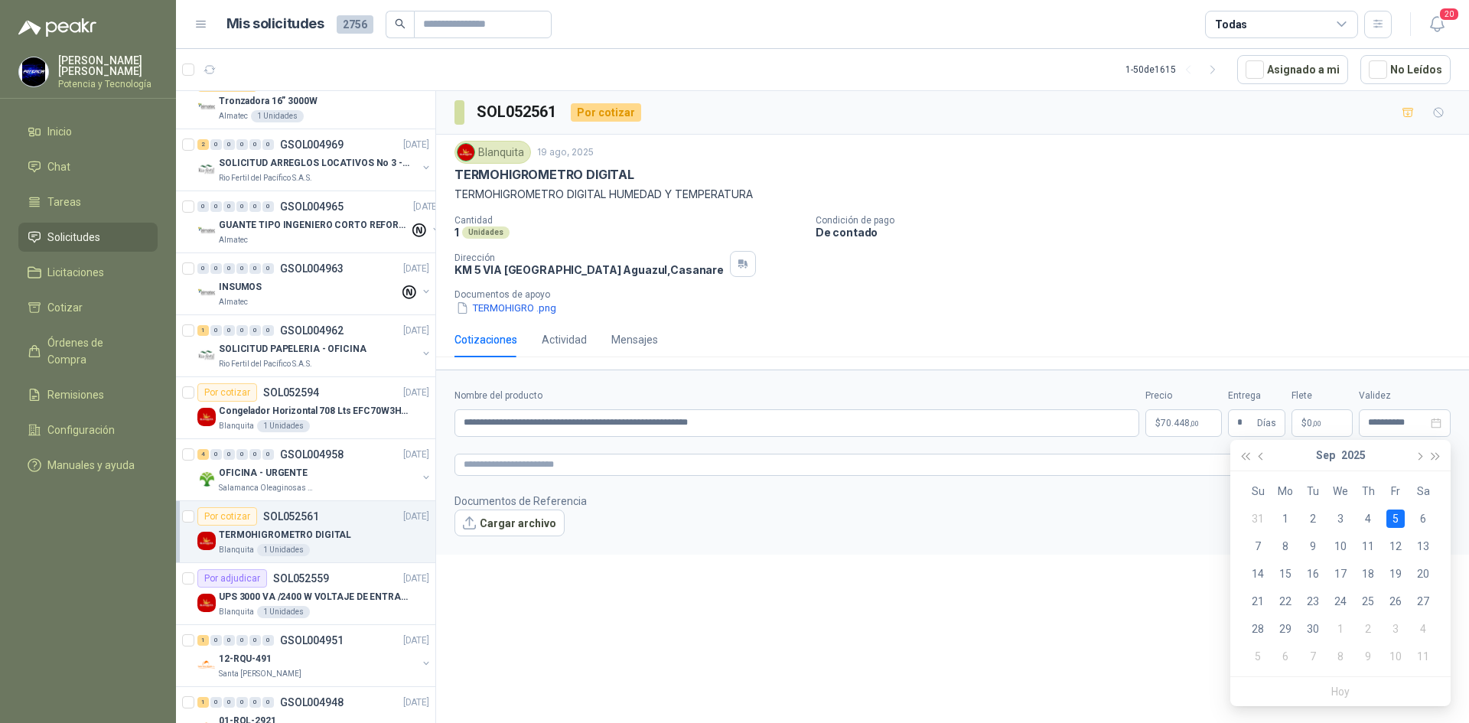
drag, startPoint x: 1265, startPoint y: 457, endPoint x: 1281, endPoint y: 474, distance: 24.3
click at [1264, 457] on button "button" at bounding box center [1261, 455] width 17 height 31
click at [1366, 620] on div "28" at bounding box center [1368, 629] width 18 height 18
type input "**********"
click at [1031, 543] on form "**********" at bounding box center [952, 461] width 1033 height 185
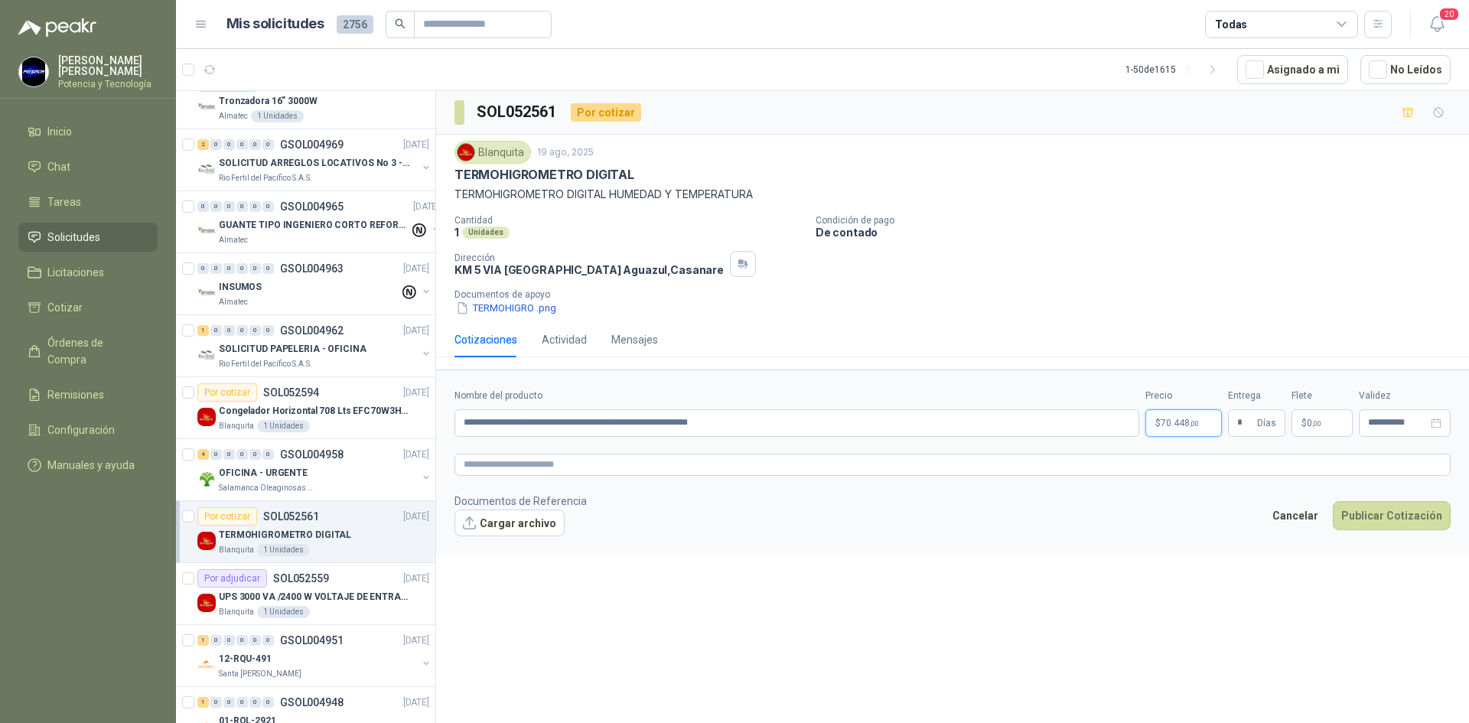
click at [1188, 417] on p "$ 70.448 ,00" at bounding box center [1183, 423] width 77 height 28
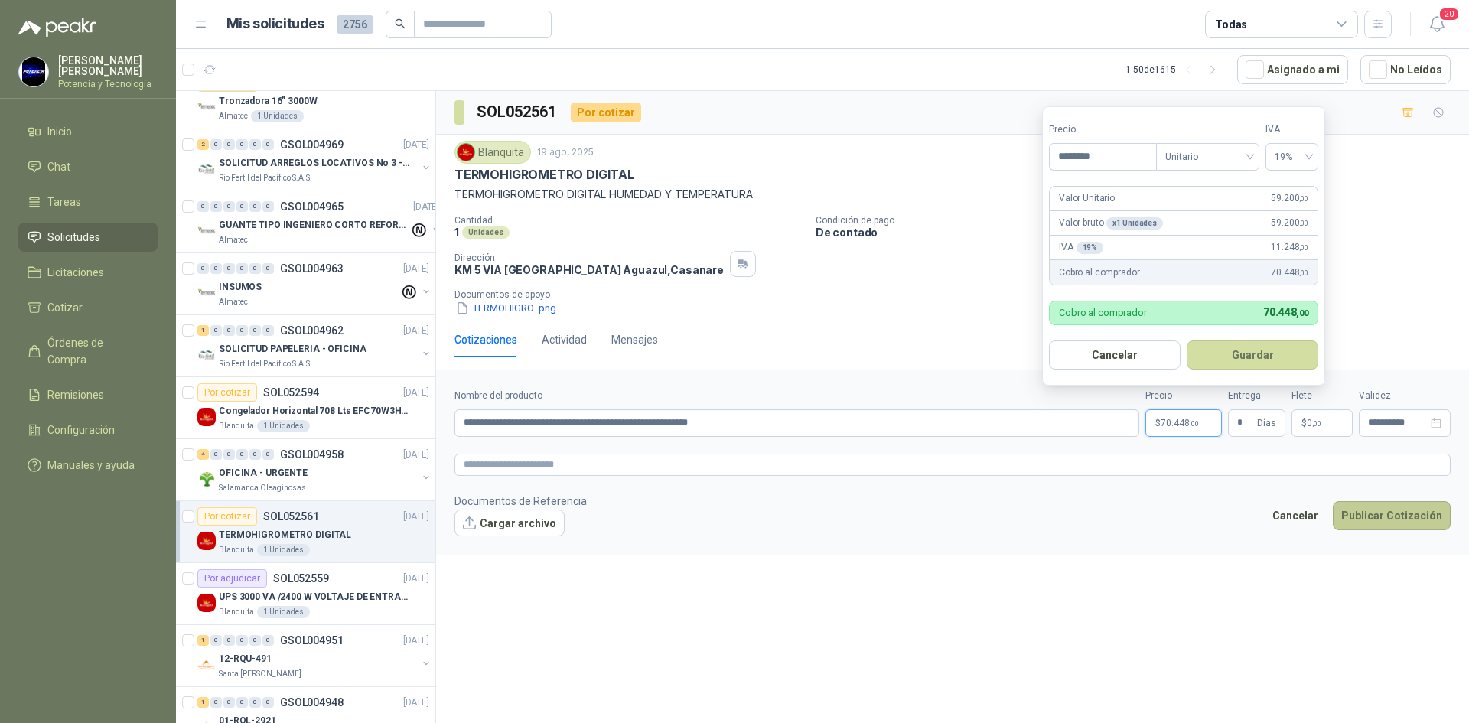
click at [1364, 525] on button "Publicar Cotización" at bounding box center [1392, 515] width 118 height 29
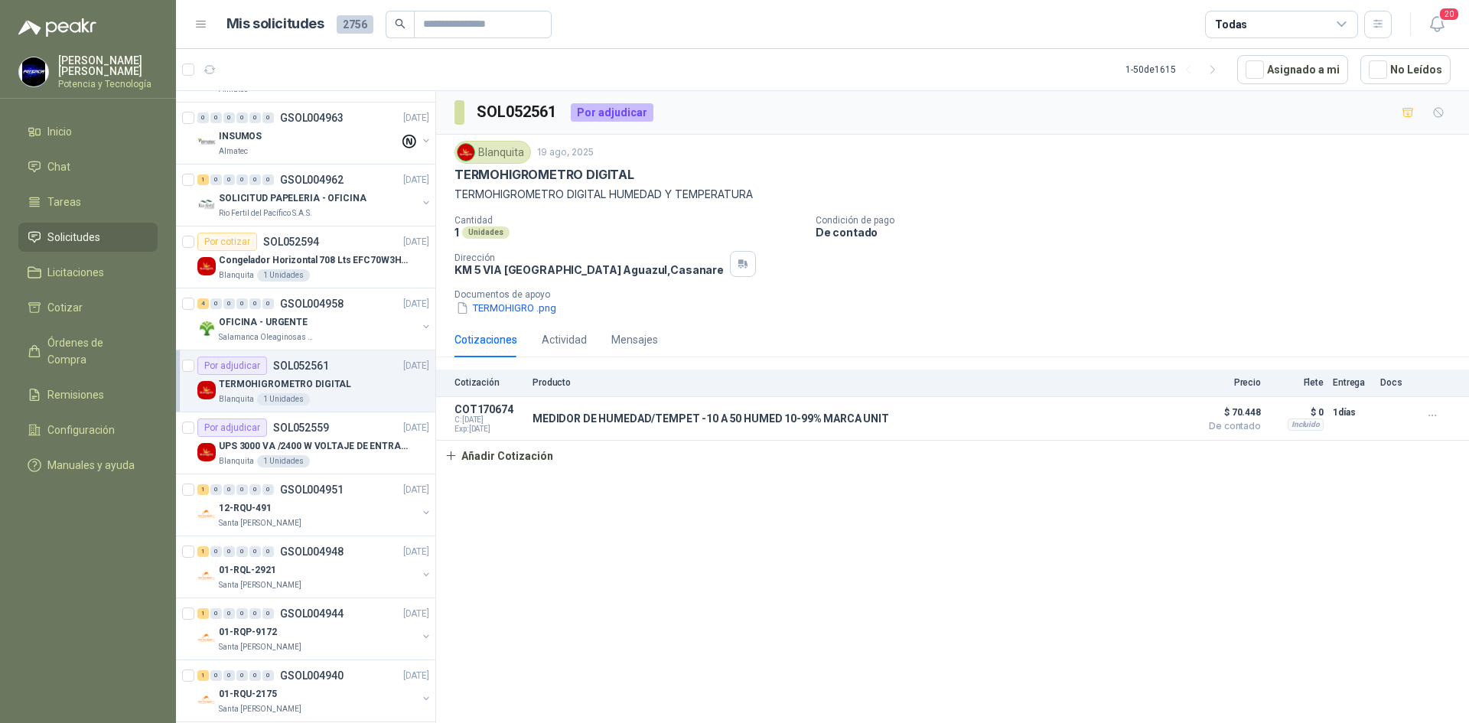
scroll to position [689, 0]
click at [343, 449] on p "UPS 3000 VA /2400 W VOLTAJE DE ENTRADA / SALIDA 12V ON LINE" at bounding box center [314, 444] width 190 height 15
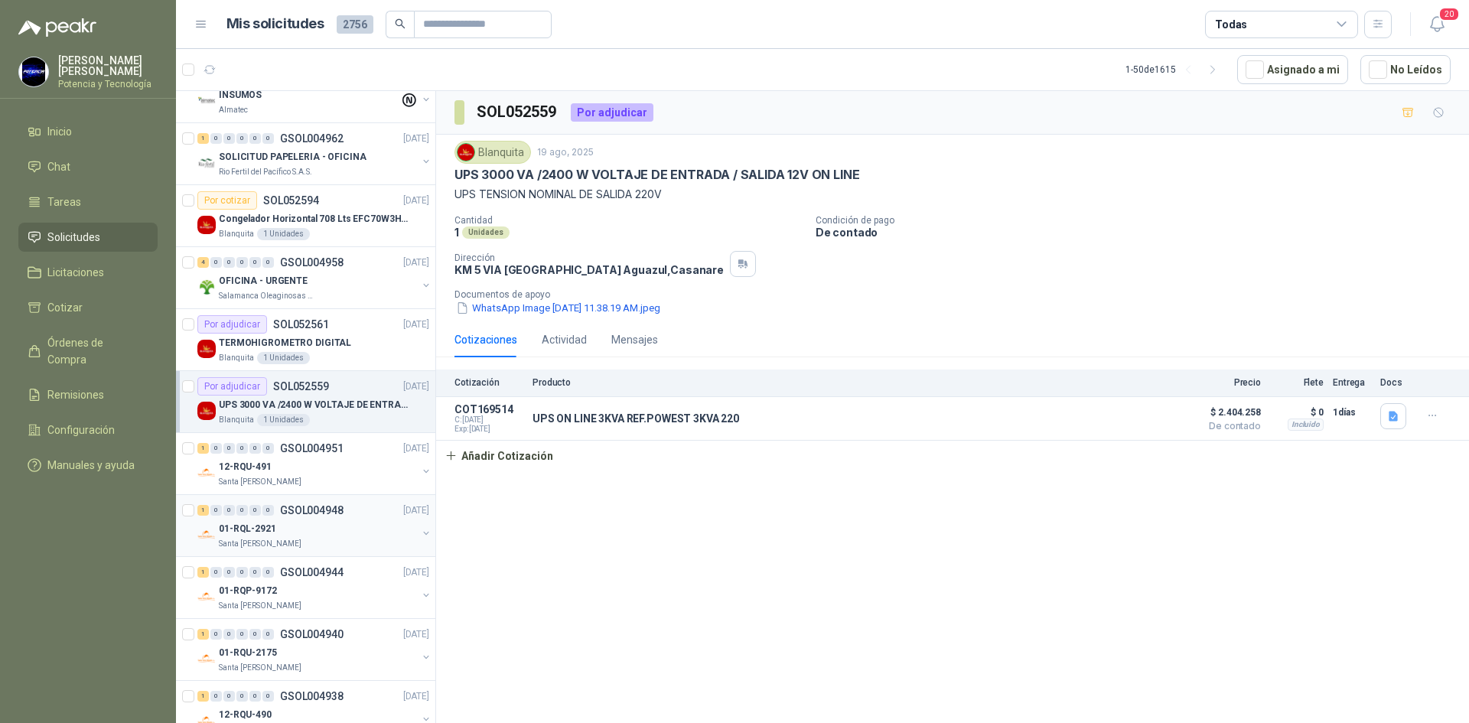
scroll to position [765, 0]
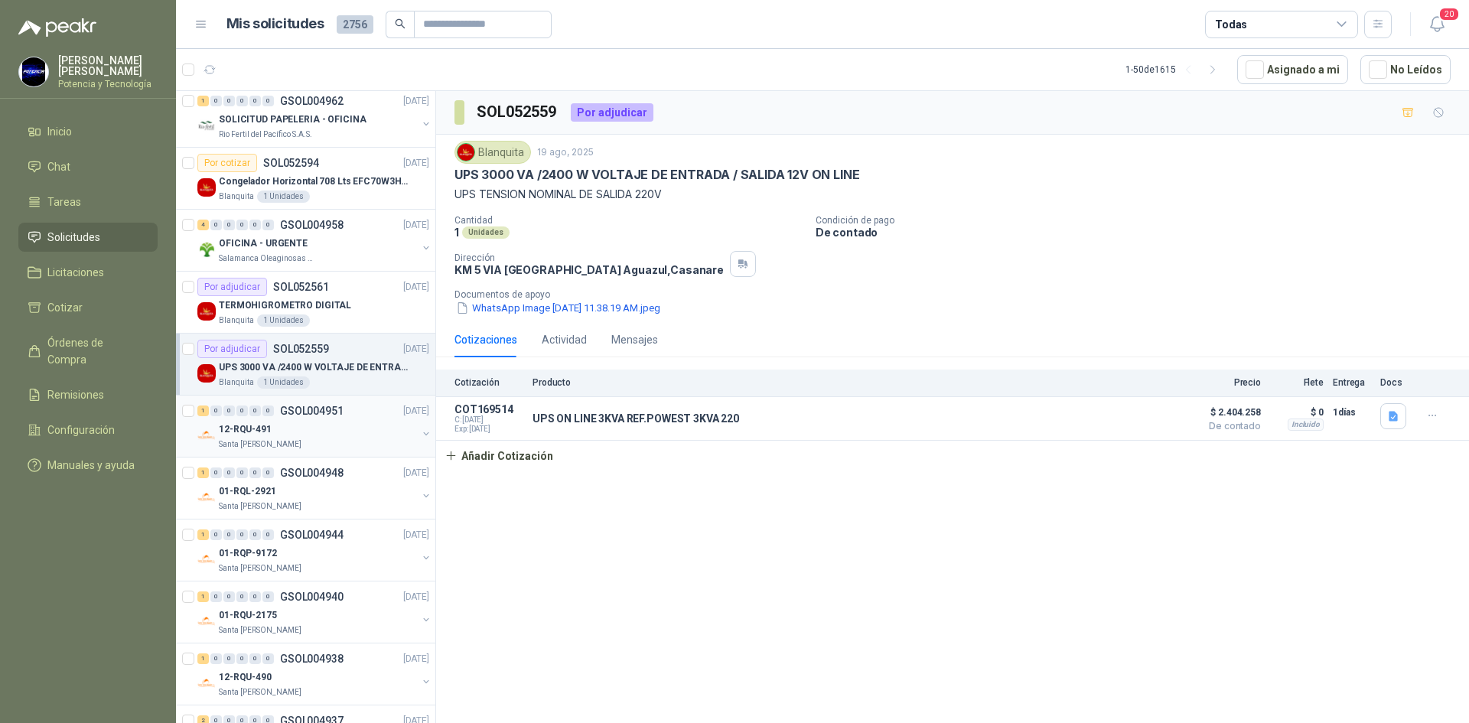
click at [269, 439] on p "Santa [PERSON_NAME]" at bounding box center [260, 444] width 83 height 12
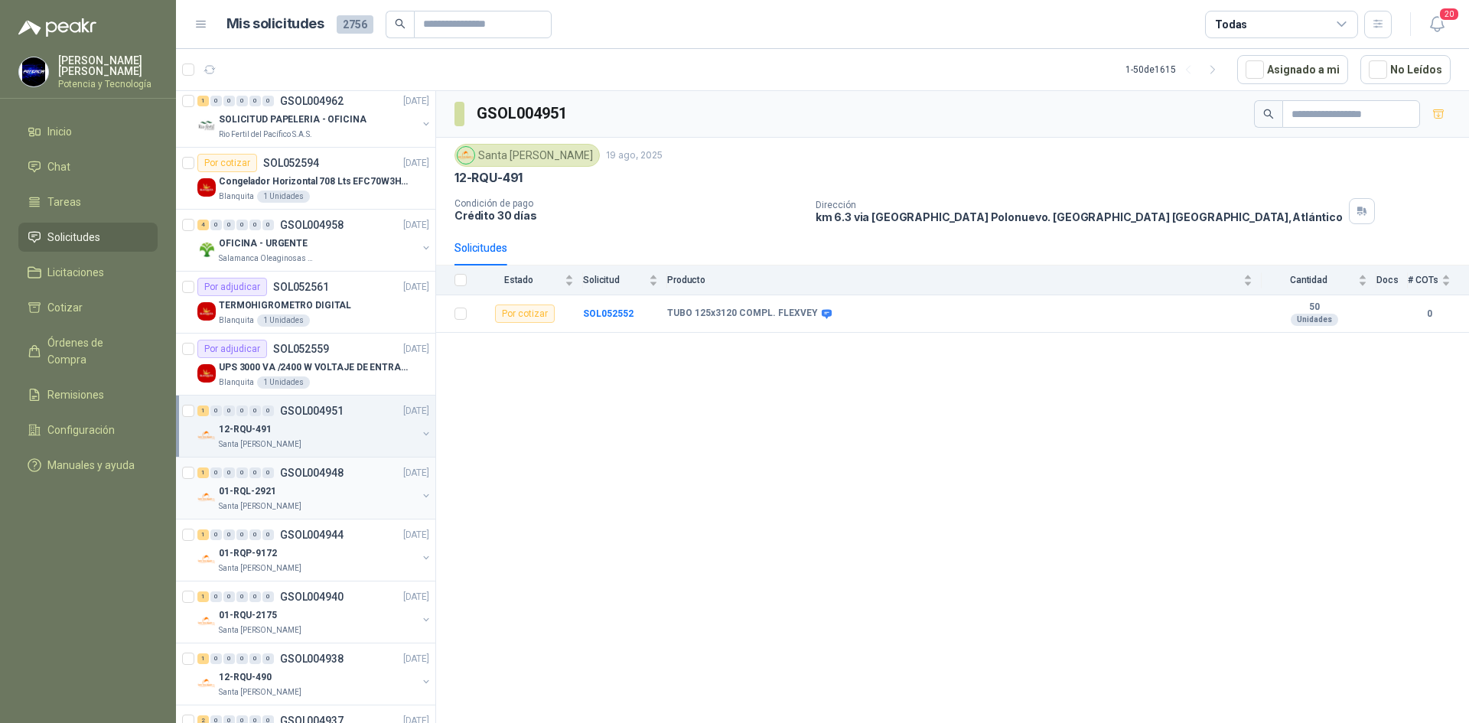
click at [301, 492] on div "01-RQL-2921" at bounding box center [318, 491] width 198 height 18
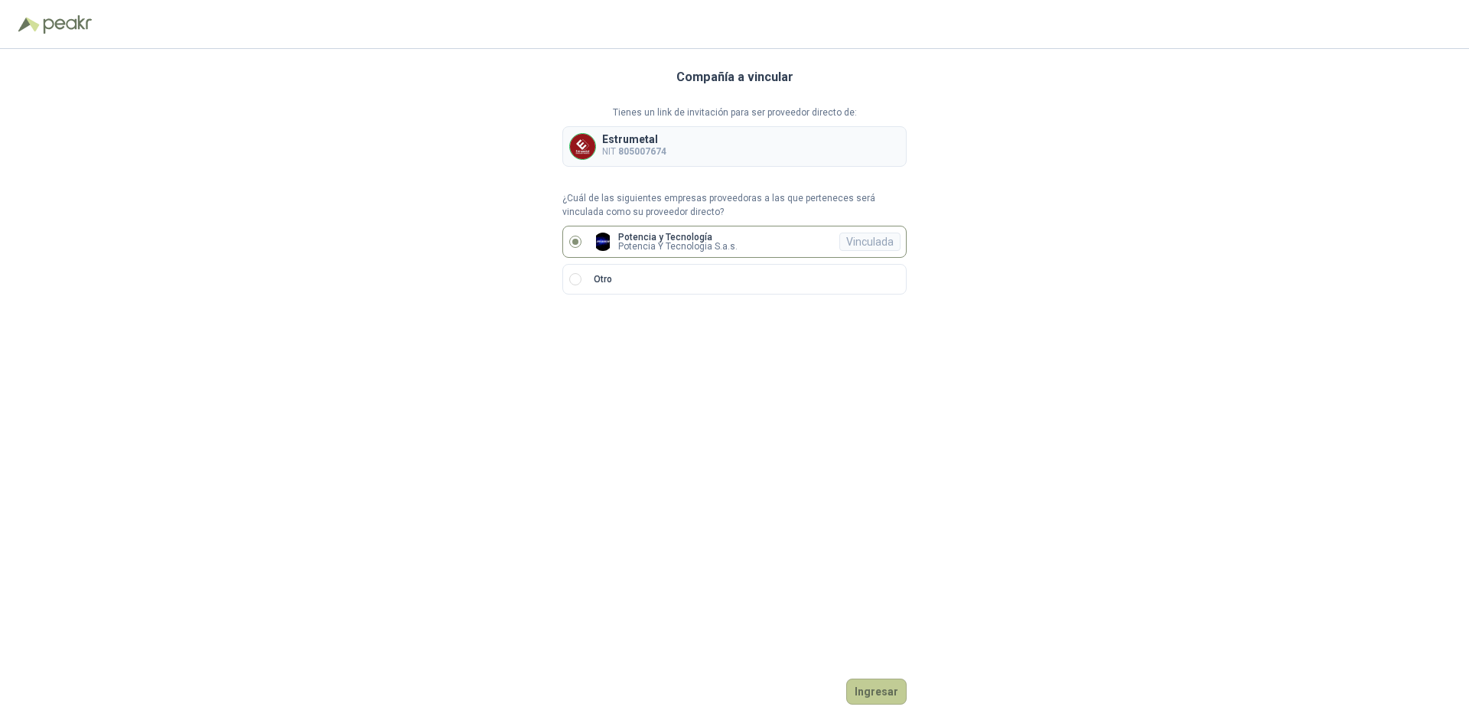
click at [875, 682] on button "Ingresar" at bounding box center [876, 692] width 60 height 26
